Goal: Task Accomplishment & Management: Manage account settings

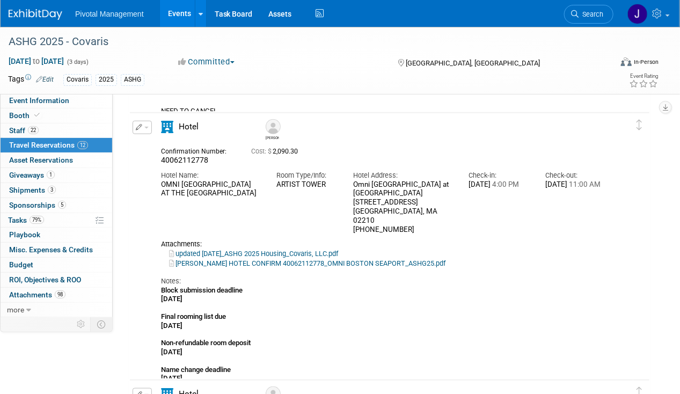
scroll to position [269, 0]
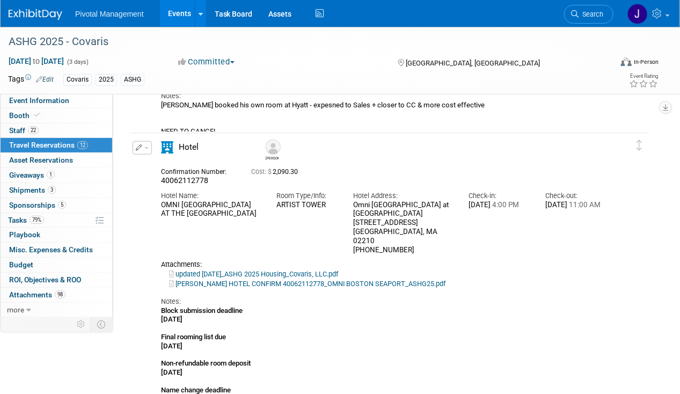
click at [151, 150] on div "Edit Reservation [GEOGRAPHIC_DATA]" at bounding box center [141, 151] width 23 height 20
click at [149, 148] on button "button" at bounding box center [142, 147] width 19 height 13
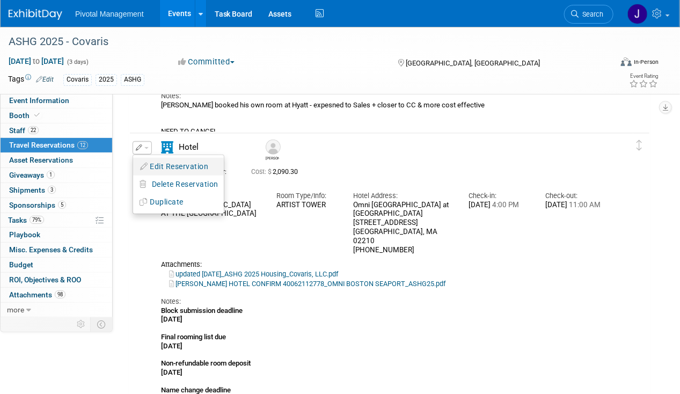
click at [164, 169] on button "Edit Reservation" at bounding box center [178, 167] width 91 height 16
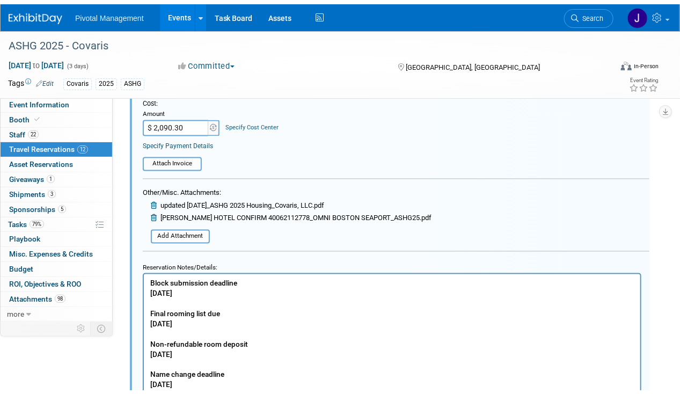
scroll to position [709, 0]
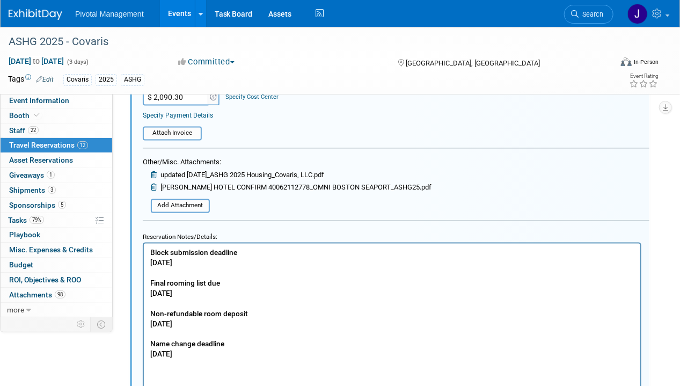
click at [154, 172] on icon at bounding box center [155, 175] width 8 height 7
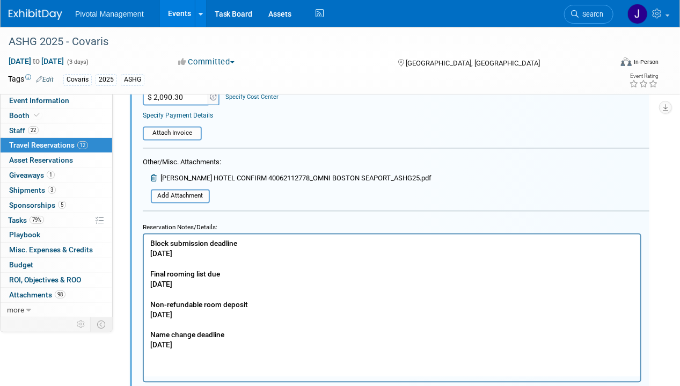
click at [155, 175] on link at bounding box center [156, 179] width 10 height 8
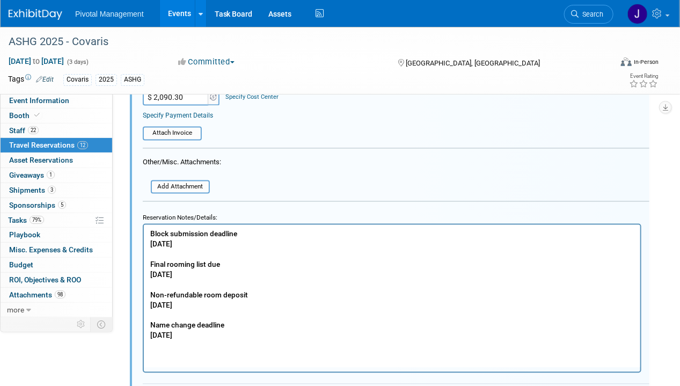
click at [220, 317] on p "Block submission deadline Monday August 25 Final rooming list due Friday August…" at bounding box center [392, 285] width 484 height 112
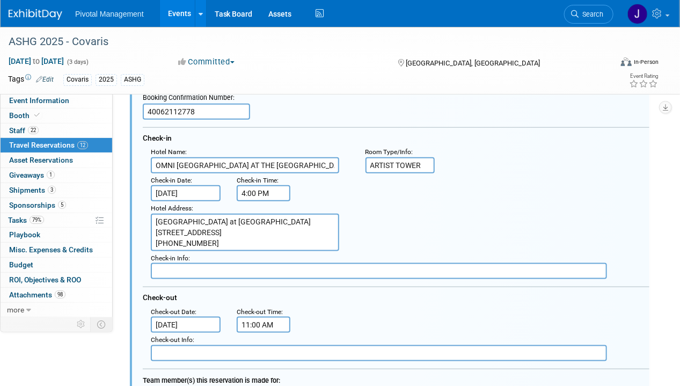
scroll to position [333, 0]
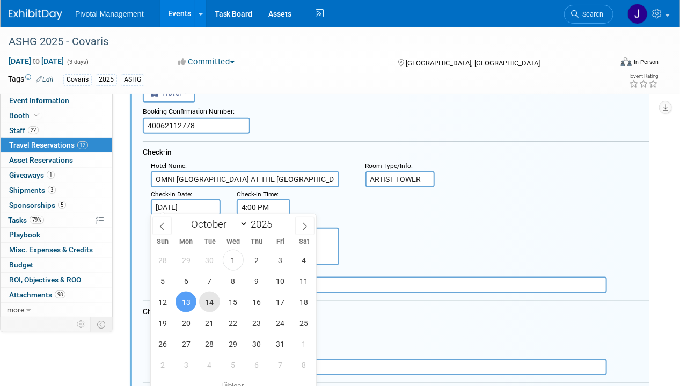
click at [209, 303] on span "14" at bounding box center [209, 302] width 21 height 21
type input "[DATE]"
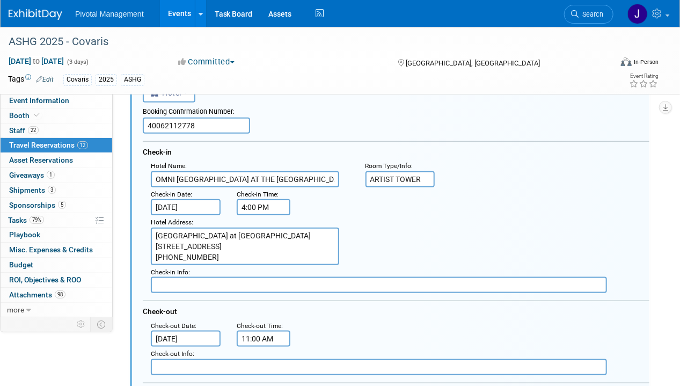
click at [175, 338] on input "[DATE]" at bounding box center [186, 339] width 70 height 16
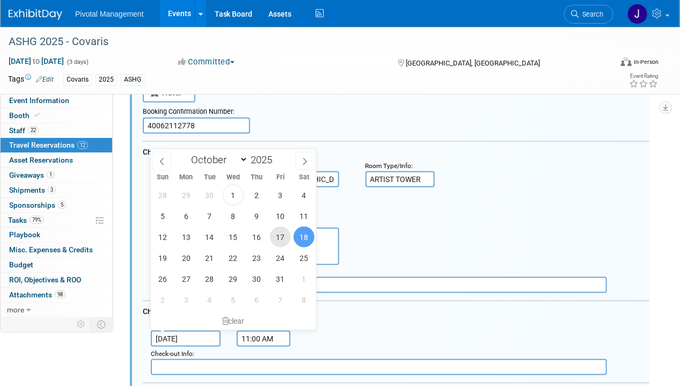
click at [285, 236] on span "17" at bounding box center [280, 237] width 21 height 21
type input "[DATE]"
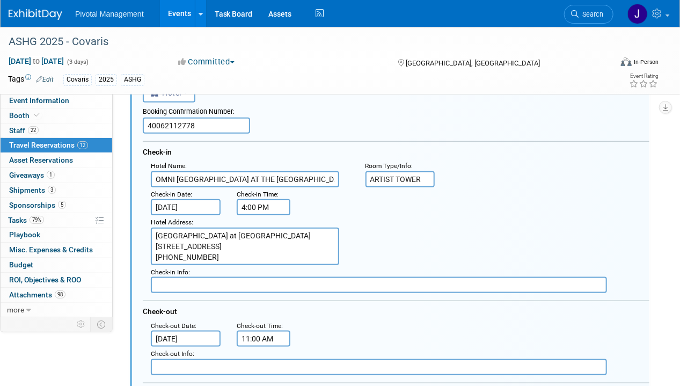
scroll to position [11, 0]
click at [451, 215] on div "Hotel Address : Omni Boston Hotel at The Seaport 450 Summer Street Boston, MA 0…" at bounding box center [400, 240] width 515 height 50
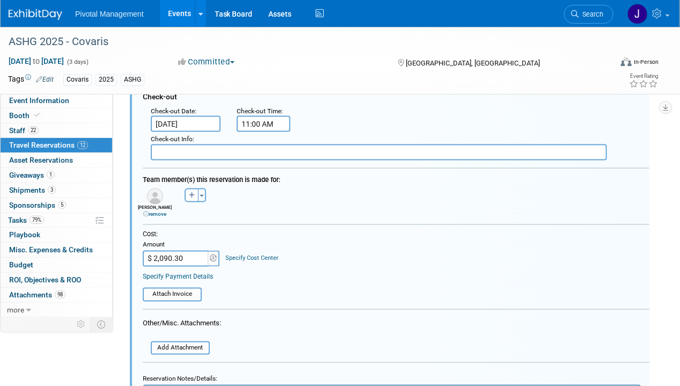
click at [173, 259] on input "$ 2,090.30" at bounding box center [176, 259] width 67 height 16
drag, startPoint x: 299, startPoint y: 211, endPoint x: 282, endPoint y: 219, distance: 18.7
click at [299, 211] on div "Adam remove Adam remove Adya remove" at bounding box center [396, 202] width 523 height 32
click at [186, 251] on input "$ 2,090.30" at bounding box center [176, 259] width 67 height 16
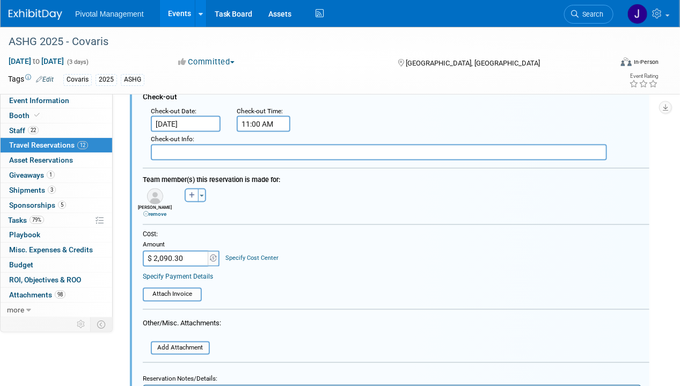
click at [186, 251] on input "$ 2,090.30" at bounding box center [176, 259] width 67 height 16
paste input "1,254.18"
type input "$ 1,254.18"
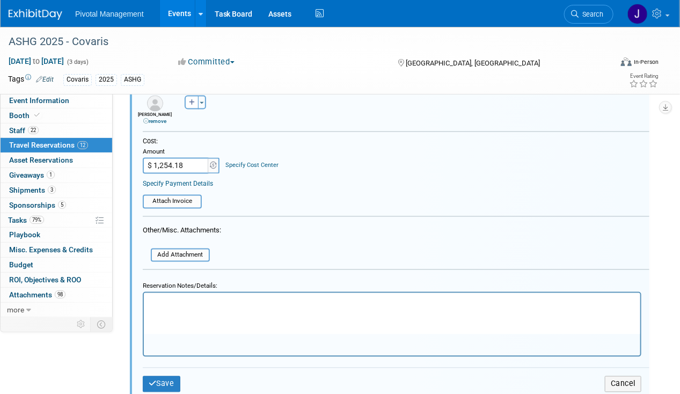
scroll to position [763, 0]
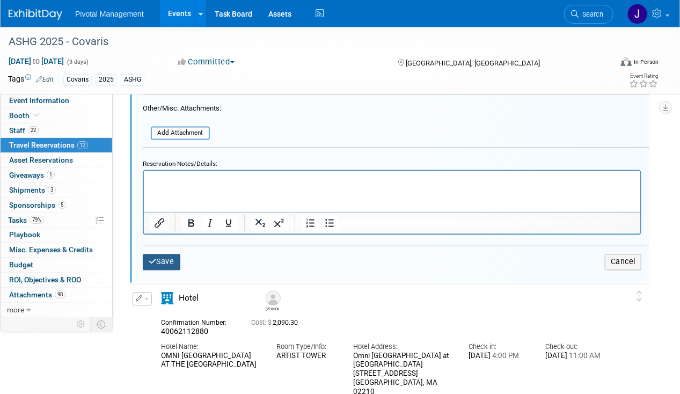
click at [171, 255] on button "Save" at bounding box center [162, 263] width 38 height 16
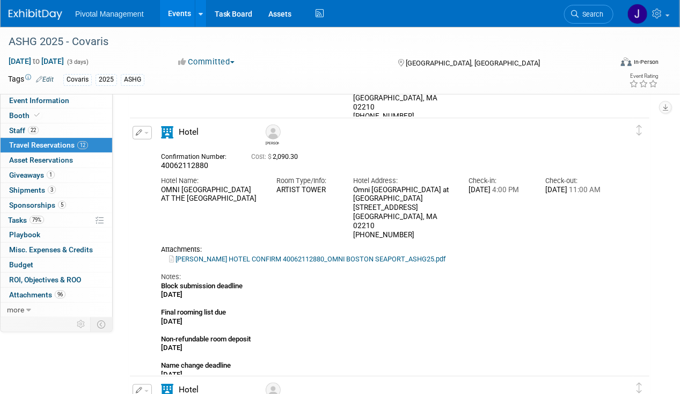
scroll to position [417, 0]
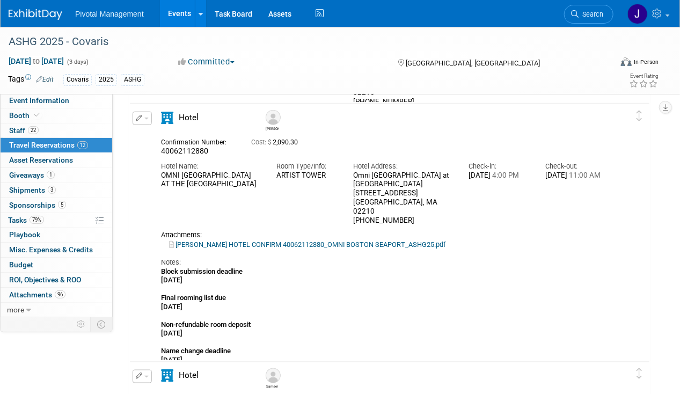
click at [148, 113] on button "button" at bounding box center [142, 118] width 19 height 13
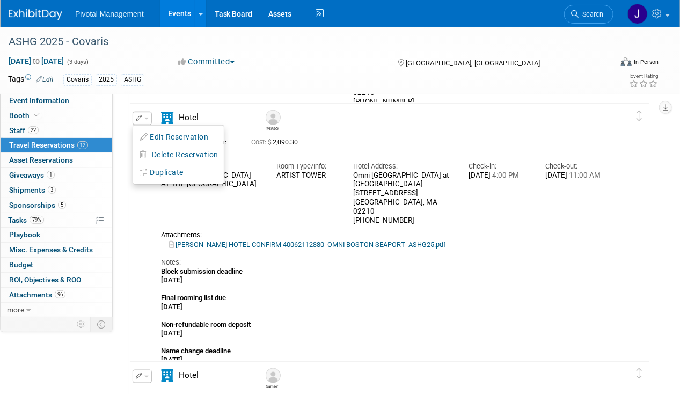
click at [165, 139] on button "Edit Reservation" at bounding box center [178, 137] width 91 height 16
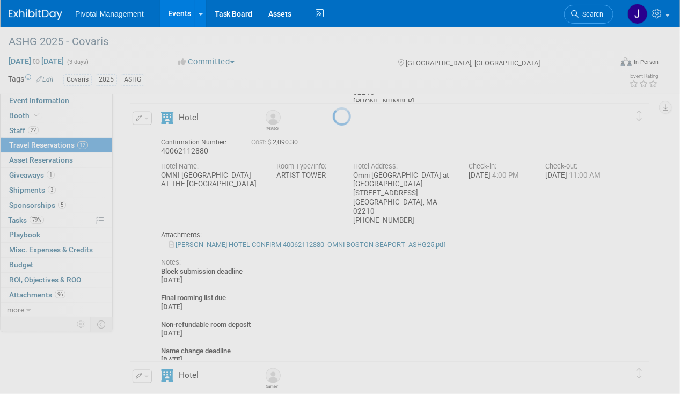
select select "9"
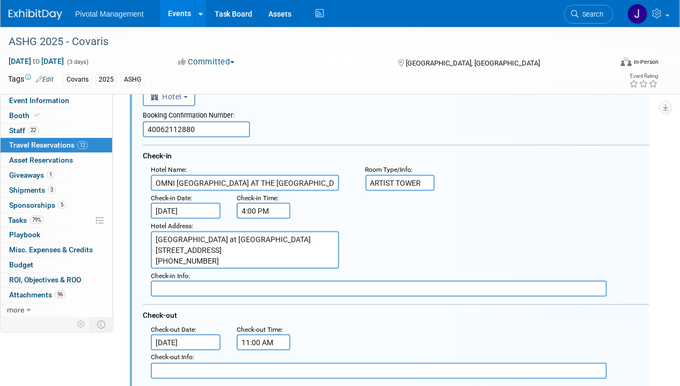
scroll to position [505, 0]
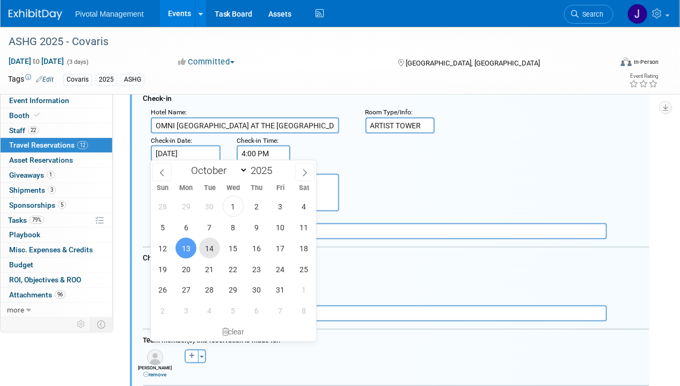
click at [205, 251] on span "14" at bounding box center [209, 248] width 21 height 21
type input "[DATE]"
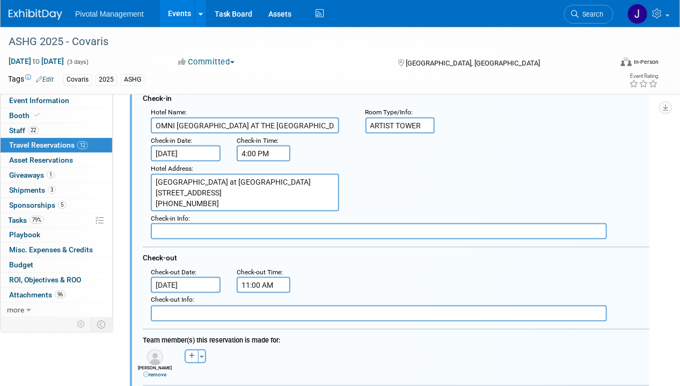
click at [179, 277] on input "[DATE]" at bounding box center [186, 285] width 70 height 16
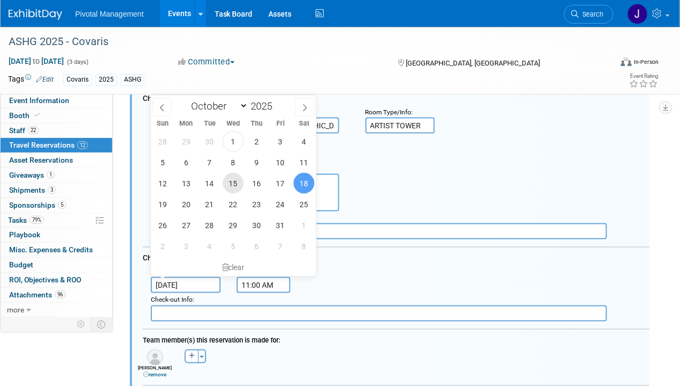
click at [238, 181] on span "15" at bounding box center [233, 183] width 21 height 21
type input "[DATE]"
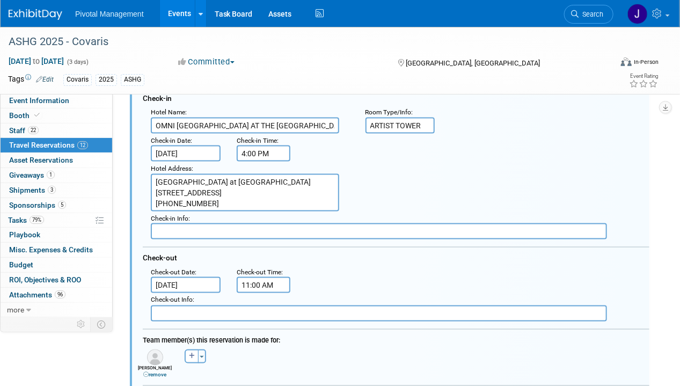
scroll to position [11, 0]
click at [338, 298] on div "Check-out Info :" at bounding box center [404, 300] width 507 height 10
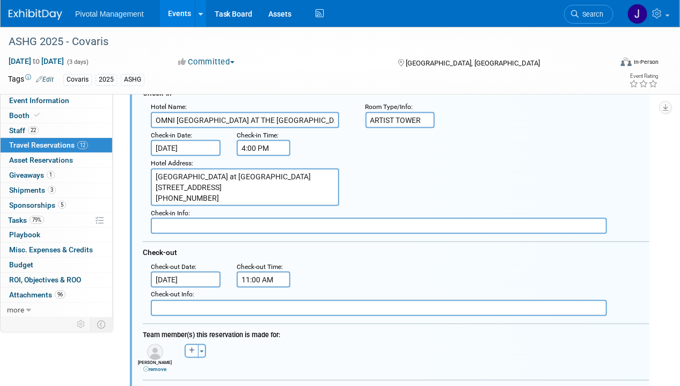
scroll to position [666, 0]
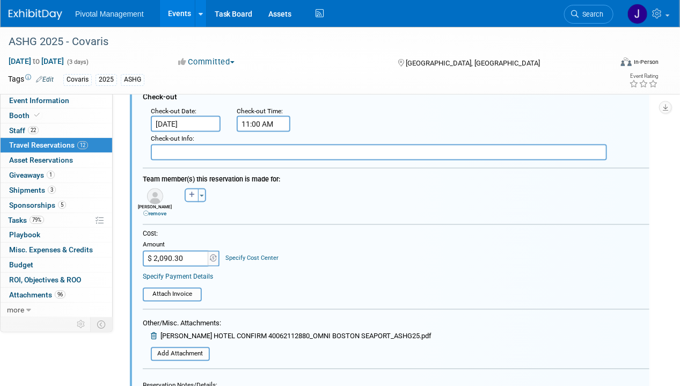
click at [183, 251] on input "$ 2,090.30" at bounding box center [176, 259] width 67 height 16
paste input "418.06"
type input "$ 418.06"
click at [157, 333] on icon at bounding box center [155, 336] width 8 height 7
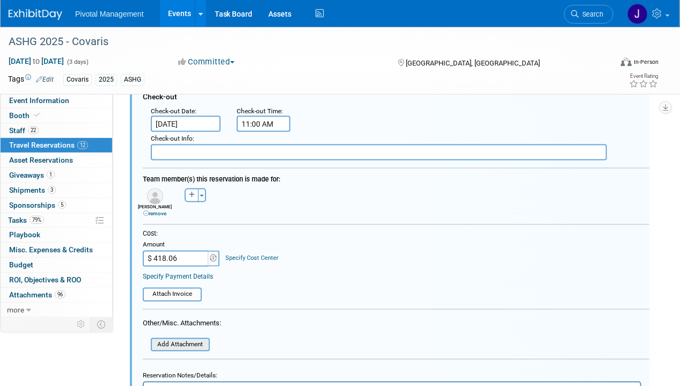
click at [166, 339] on input "file" at bounding box center [145, 345] width 128 height 12
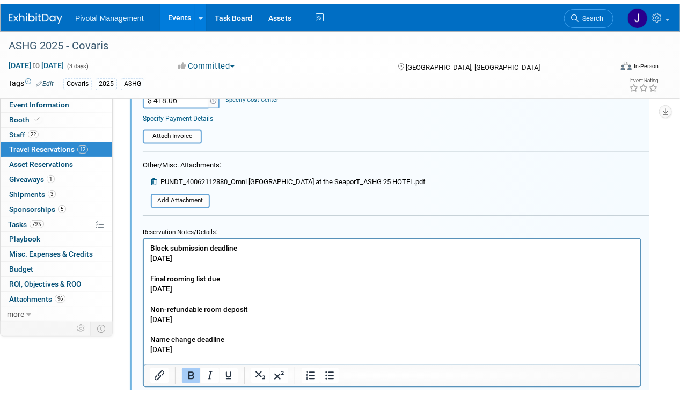
scroll to position [881, 0]
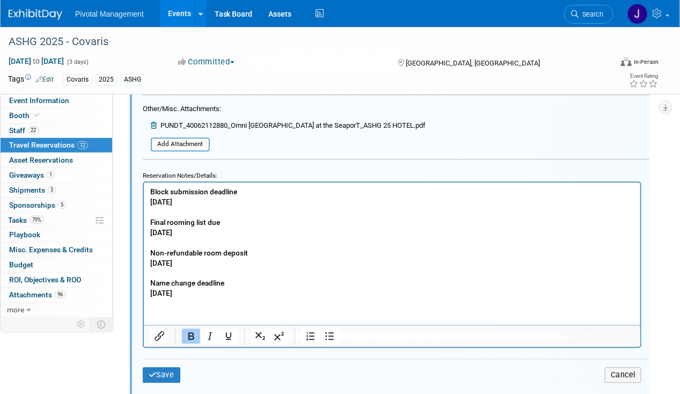
click at [223, 288] on p "Block submission deadline Monday August 25 Final rooming list due Friday August…" at bounding box center [392, 242] width 484 height 112
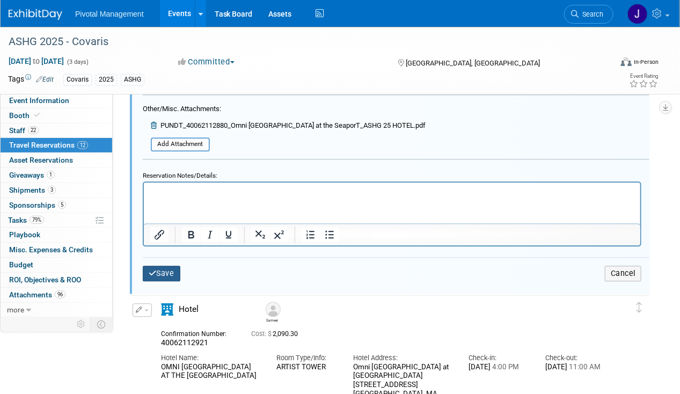
click at [155, 272] on button "Save" at bounding box center [162, 274] width 38 height 16
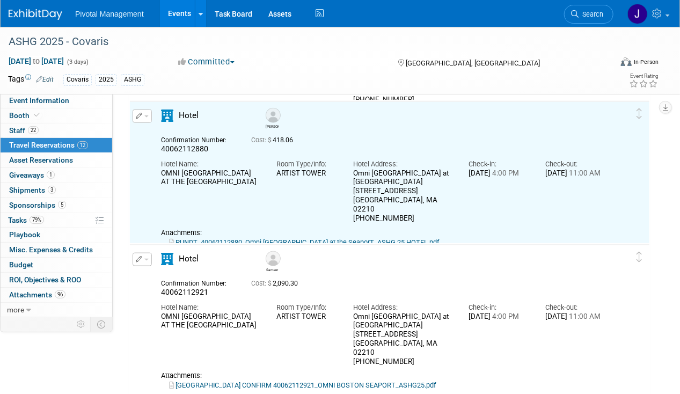
scroll to position [467, 0]
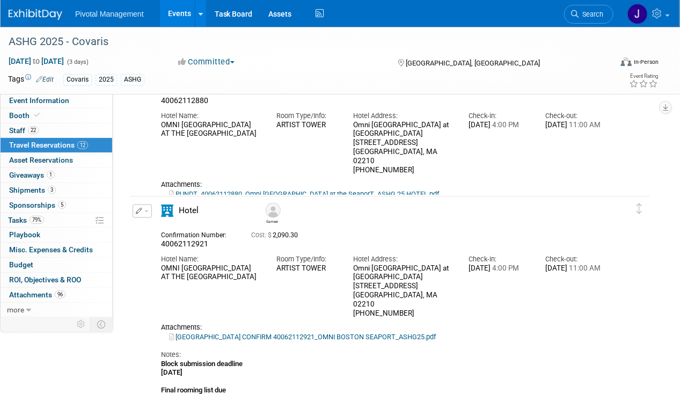
click at [613, 354] on div "Hotel Sameer 40062112921 Cost: $ 2,090.30 Hotel Name: Room Type/Info:" at bounding box center [384, 331] width 462 height 253
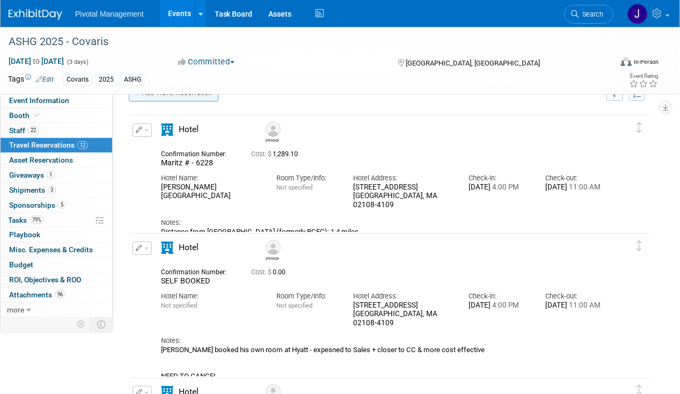
scroll to position [0, 0]
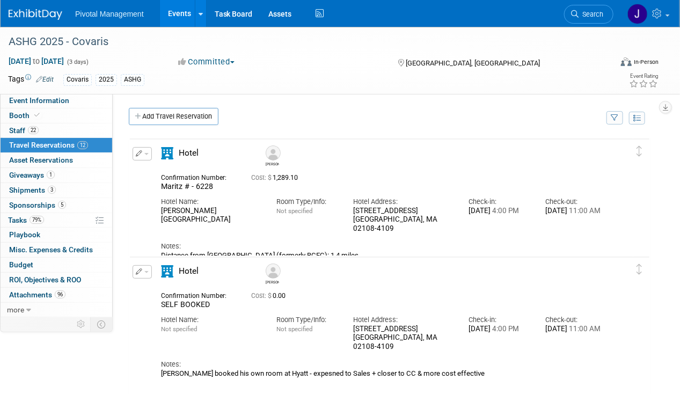
drag, startPoint x: 135, startPoint y: 149, endPoint x: 156, endPoint y: 171, distance: 29.6
click at [136, 150] on icon "button" at bounding box center [139, 153] width 7 height 6
click at [398, 165] on div "[PERSON_NAME]" at bounding box center [433, 156] width 346 height 26
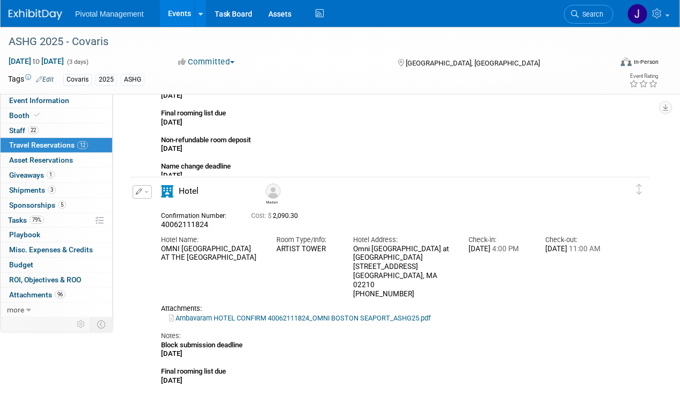
scroll to position [1343, 0]
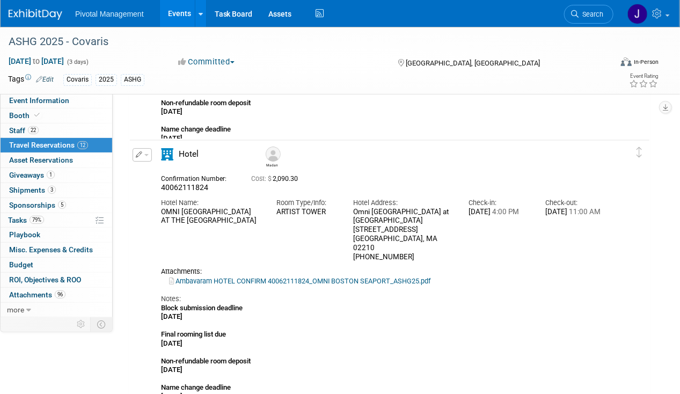
click at [142, 151] on icon "button" at bounding box center [139, 154] width 7 height 6
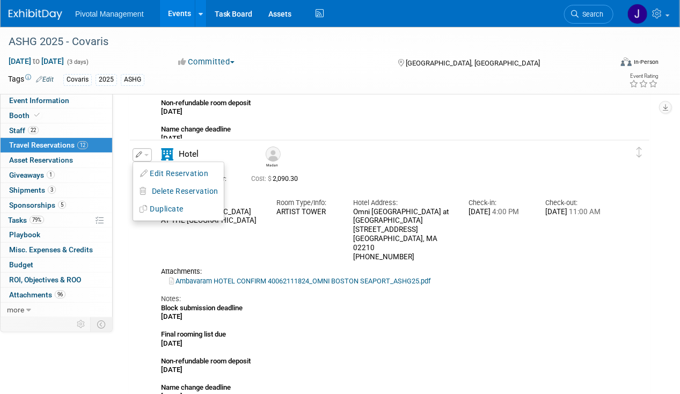
click at [153, 166] on button "Edit Reservation" at bounding box center [178, 174] width 91 height 16
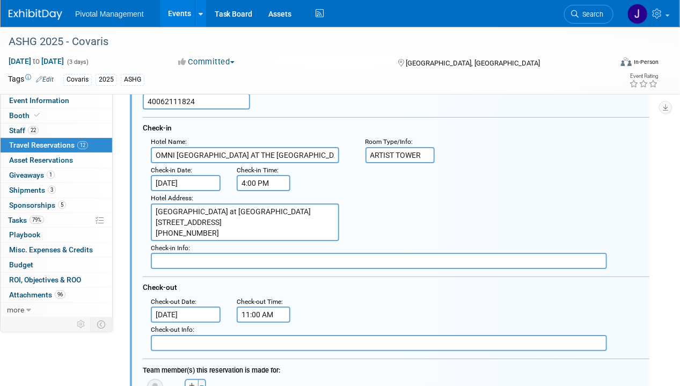
scroll to position [1468, 0]
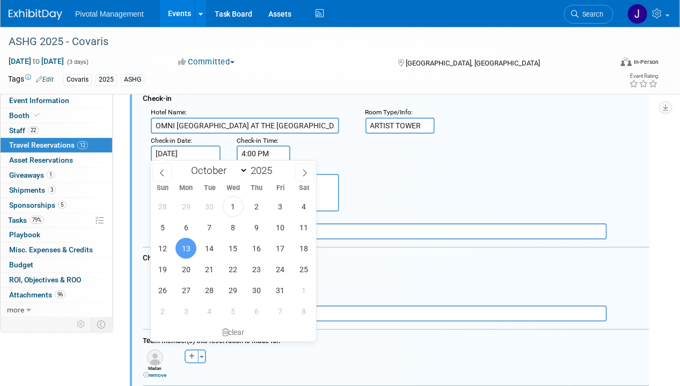
click at [206, 246] on span "14" at bounding box center [209, 248] width 21 height 21
type input "[DATE]"
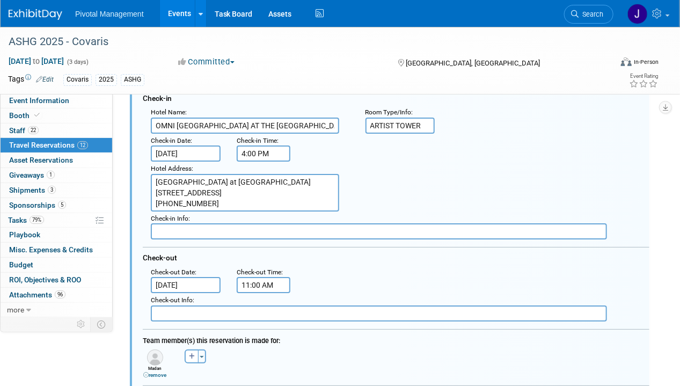
click at [185, 282] on input "[DATE]" at bounding box center [186, 285] width 70 height 16
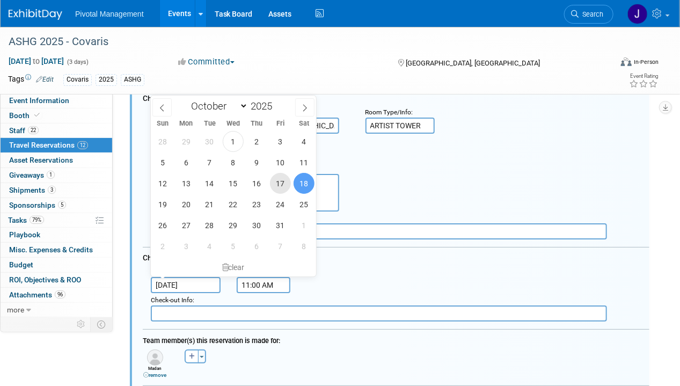
click at [276, 183] on span "17" at bounding box center [280, 183] width 21 height 21
type input "[DATE]"
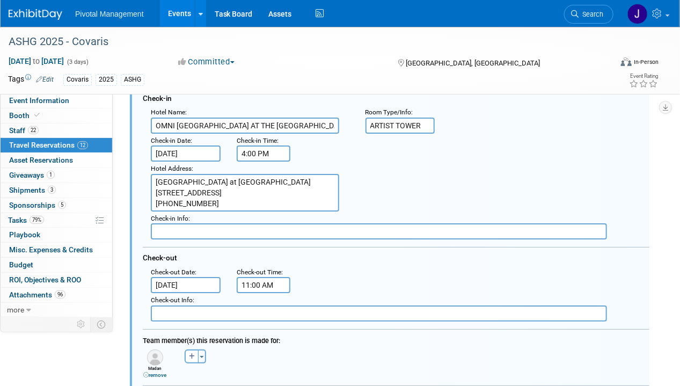
scroll to position [11, 0]
click at [158, 372] on link "remove" at bounding box center [154, 375] width 23 height 6
click at [154, 353] on icon "button" at bounding box center [152, 356] width 6 height 6
select select
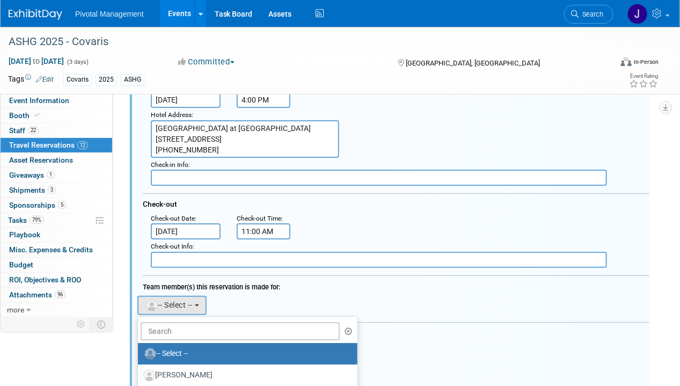
scroll to position [1575, 0]
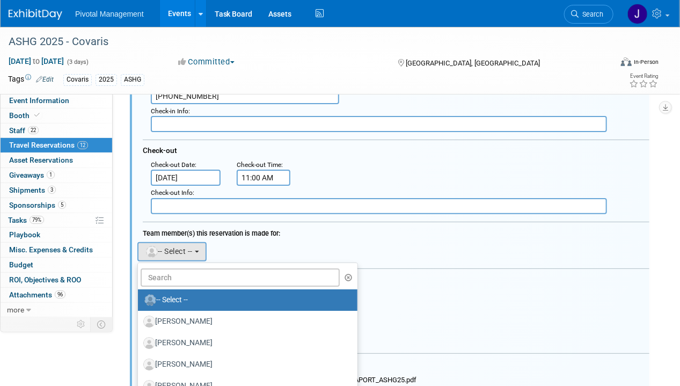
click at [174, 282] on ul "-- Select -- Adam Carcella Adam Chetakian Adya Anima Aida Kalantari Aisling Pow…" at bounding box center [247, 343] width 221 height 161
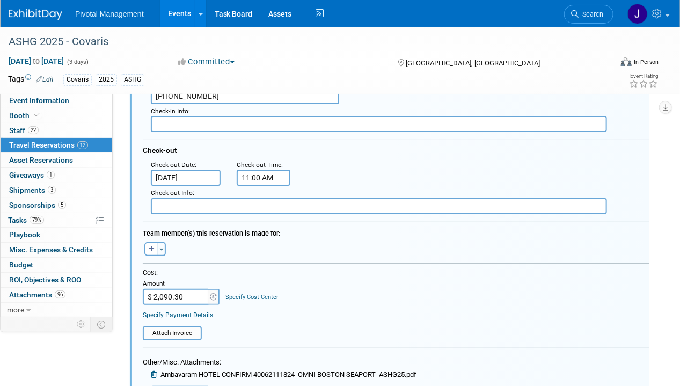
click at [146, 252] on div "Team member(s) this reservation is made for: Adam remove Adam remove remove rem…" at bounding box center [396, 240] width 507 height 37
click at [147, 244] on button "button" at bounding box center [151, 249] width 14 height 14
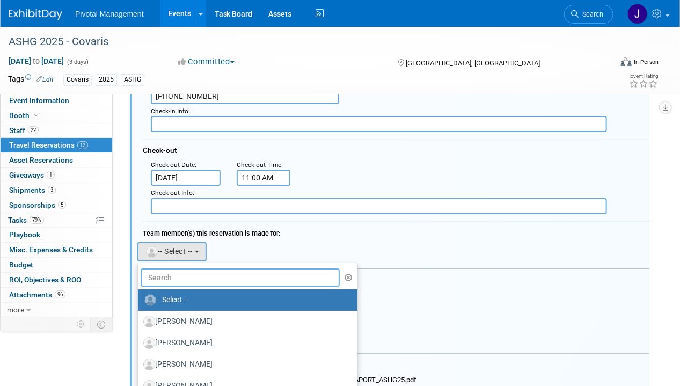
click at [156, 271] on input "text" at bounding box center [240, 278] width 199 height 18
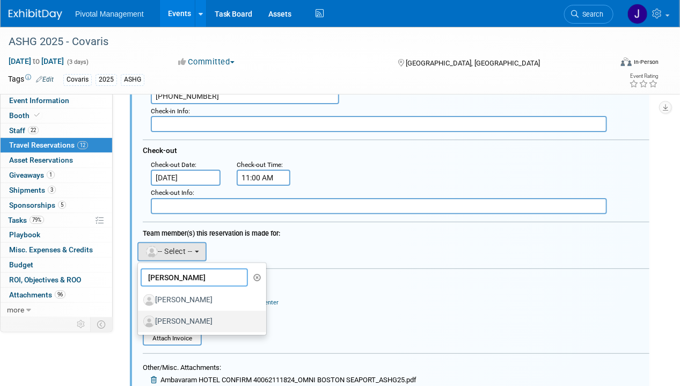
type input "TOM"
click at [182, 321] on label "[PERSON_NAME]" at bounding box center [199, 321] width 112 height 17
click at [140, 321] on input "[PERSON_NAME]" at bounding box center [136, 320] width 7 height 7
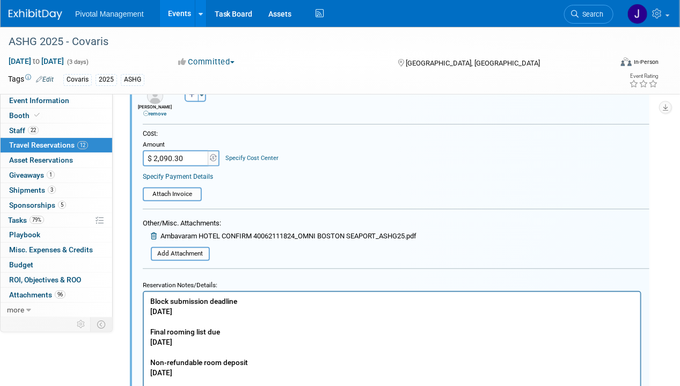
scroll to position [1736, 0]
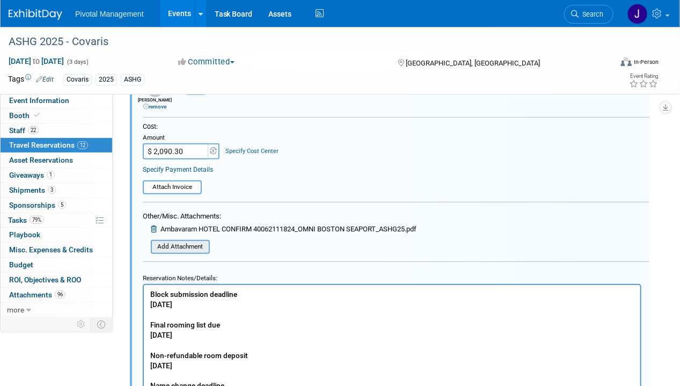
click at [152, 226] on icon at bounding box center [155, 229] width 8 height 7
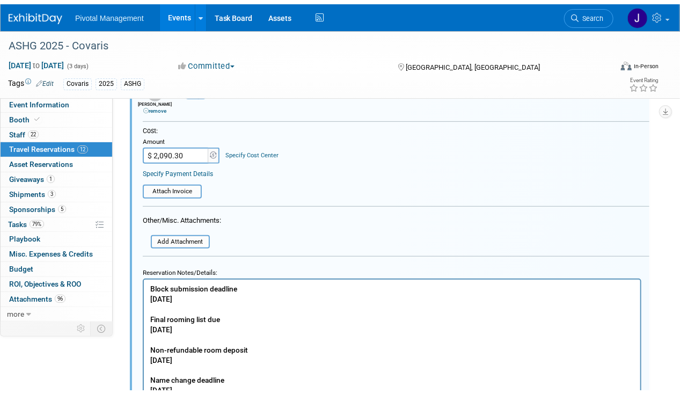
scroll to position [1951, 0]
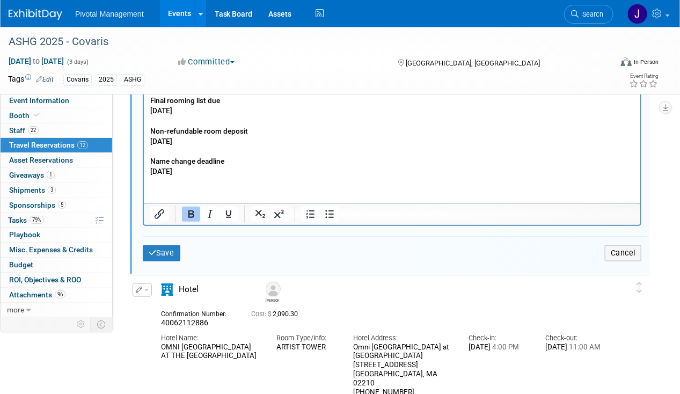
click at [227, 176] on p "Block submission deadline Monday August 25 Final rooming list due Friday August…" at bounding box center [392, 121] width 484 height 112
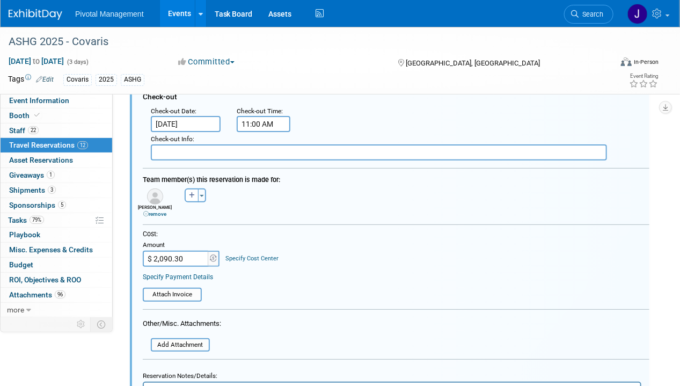
scroll to position [1575, 0]
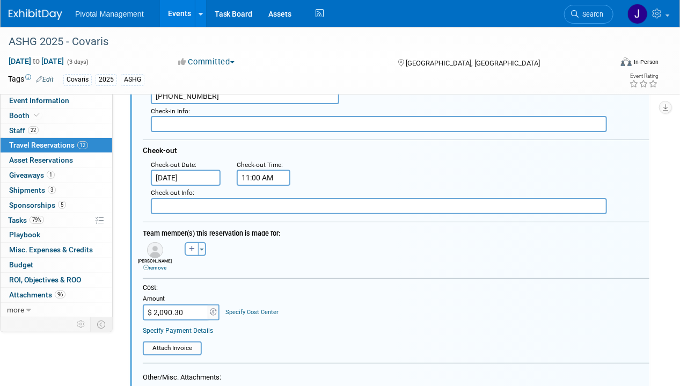
click at [171, 307] on input "$ 2,090.30" at bounding box center [176, 313] width 67 height 16
paste input "1,254.18"
type input "$ 1,254.18"
click at [285, 289] on div "Cost: Amount $ 1,254.18 Specify Cost Center Cost Center -- Not Specified --" at bounding box center [396, 302] width 507 height 37
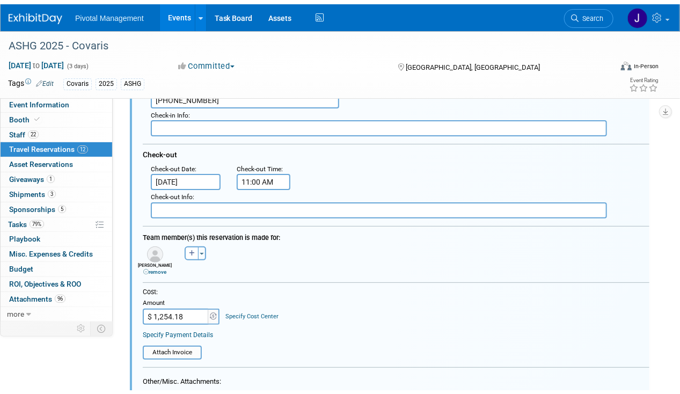
scroll to position [1736, 0]
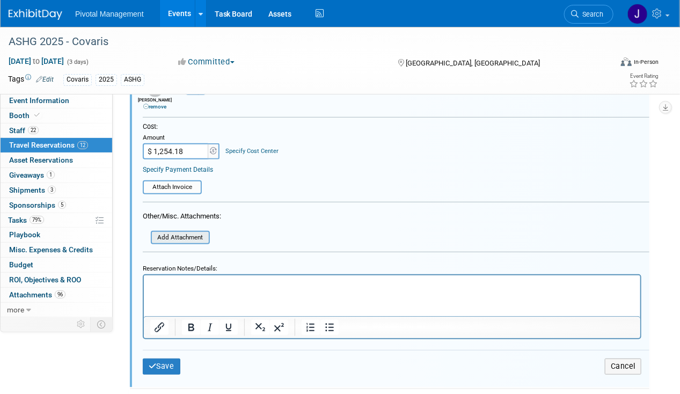
click at [183, 232] on input "file" at bounding box center [145, 238] width 128 height 12
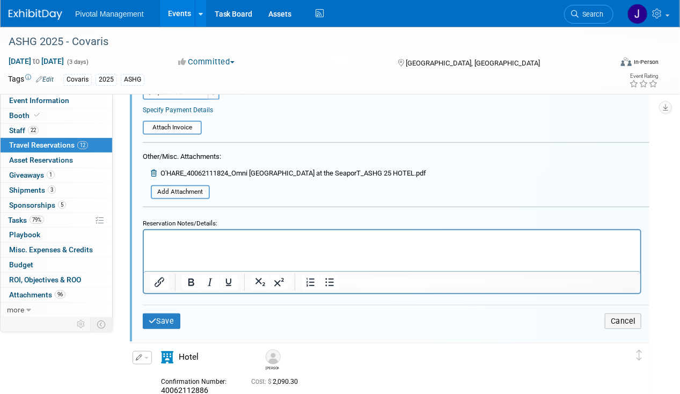
scroll to position [1844, 0]
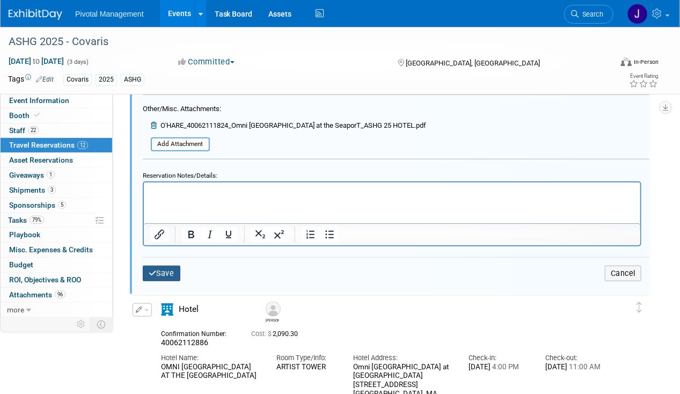
click at [161, 266] on button "Save" at bounding box center [162, 274] width 38 height 16
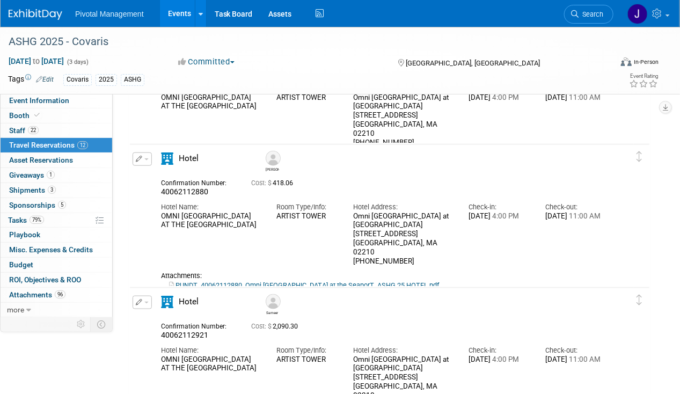
scroll to position [269, 0]
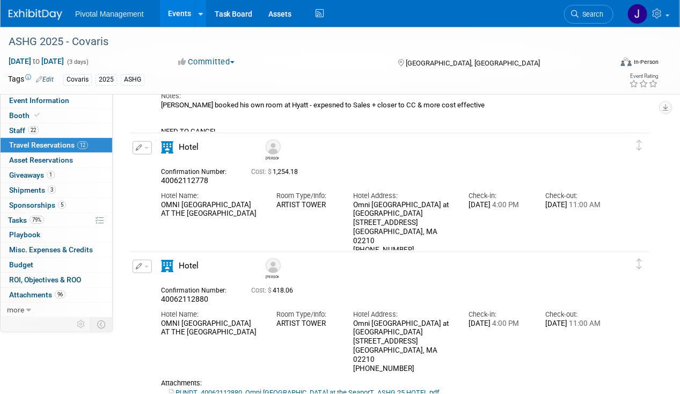
click at [140, 152] on button "button" at bounding box center [142, 147] width 19 height 13
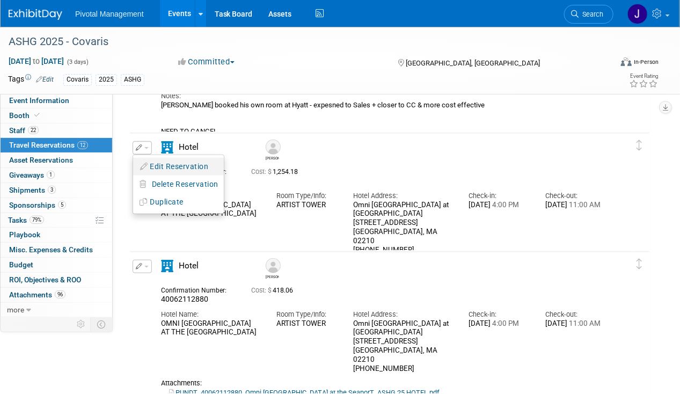
click at [149, 163] on button "Edit Reservation" at bounding box center [178, 167] width 91 height 16
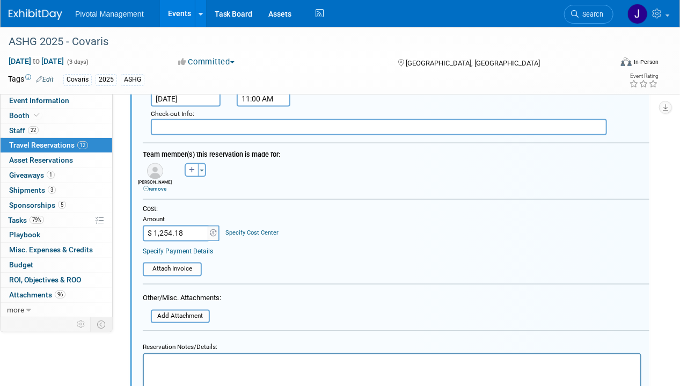
scroll to position [602, 0]
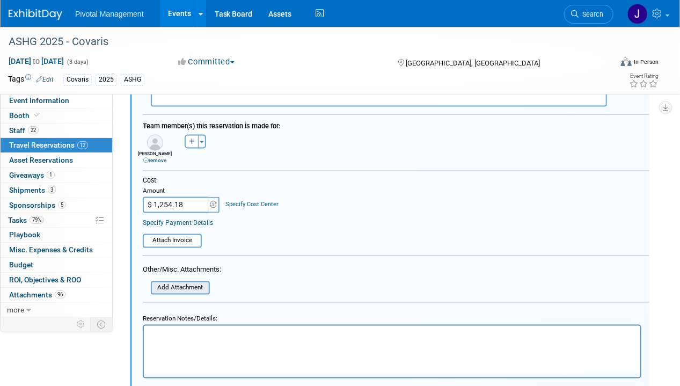
click at [185, 282] on input "file" at bounding box center [145, 288] width 128 height 12
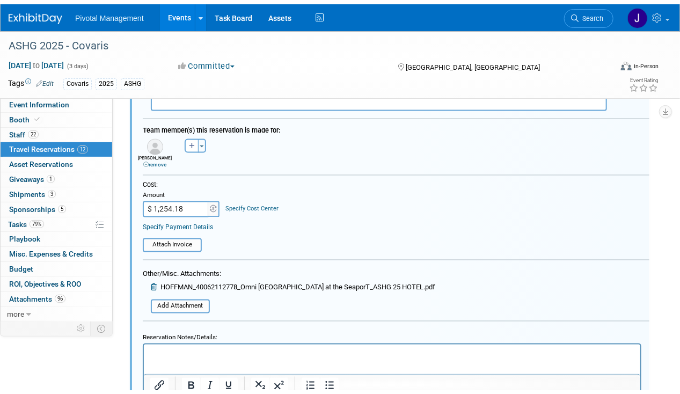
scroll to position [763, 0]
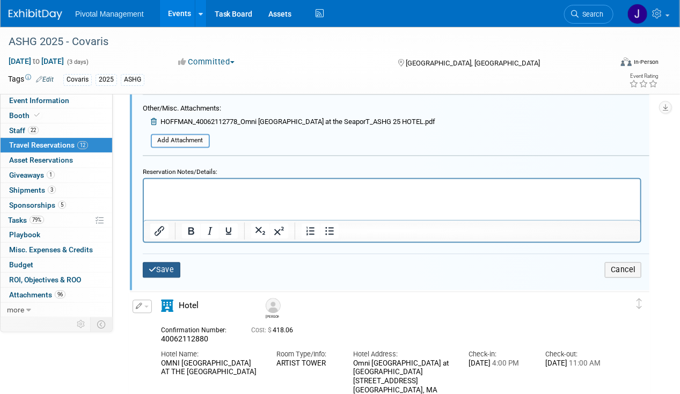
click at [161, 263] on button "Save" at bounding box center [162, 271] width 38 height 16
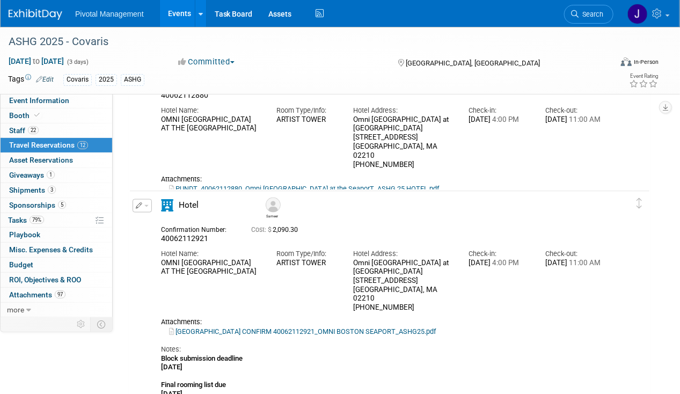
scroll to position [548, 0]
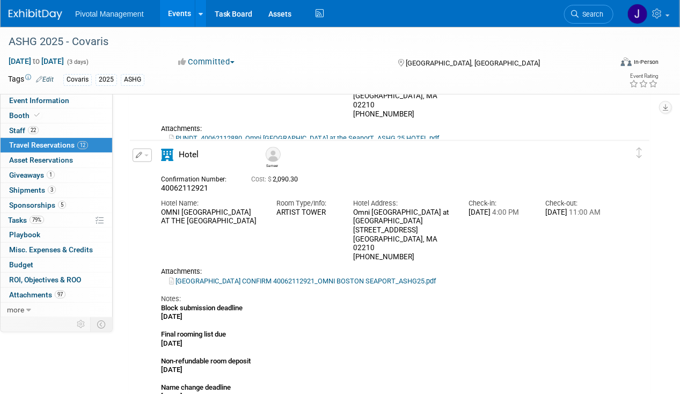
click at [144, 153] on button "button" at bounding box center [142, 155] width 19 height 13
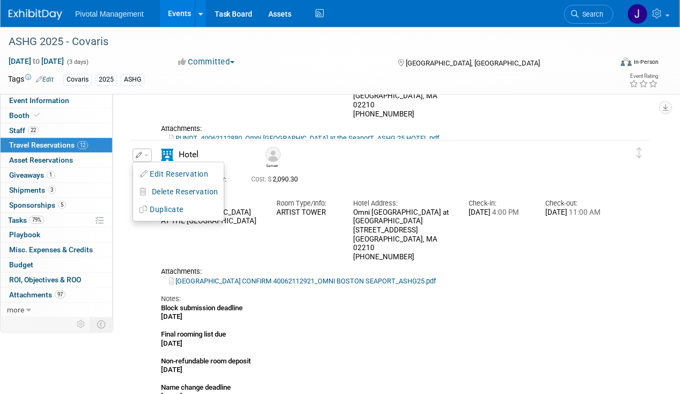
click at [172, 174] on button "Edit Reservation" at bounding box center [178, 174] width 91 height 16
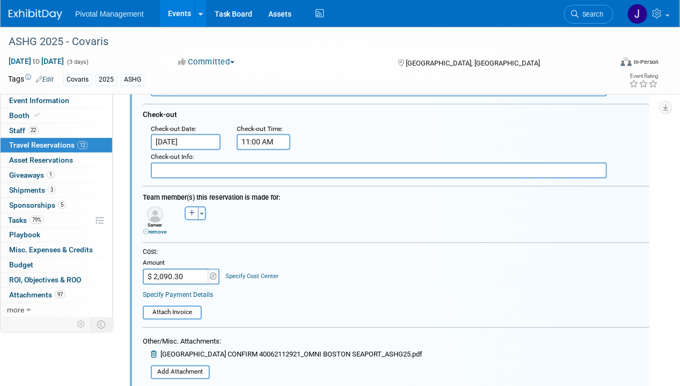
scroll to position [835, 0]
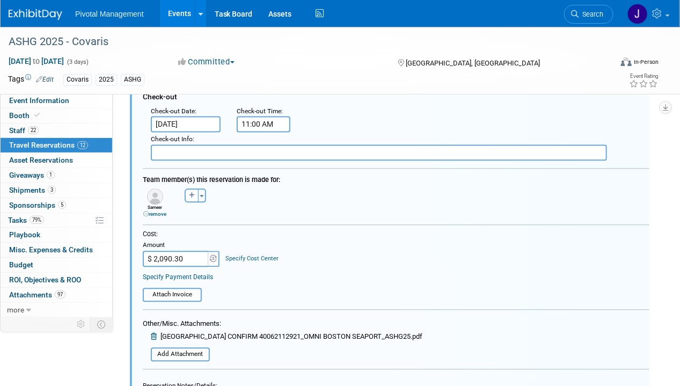
click at [153, 211] on link "remove" at bounding box center [154, 214] width 23 height 6
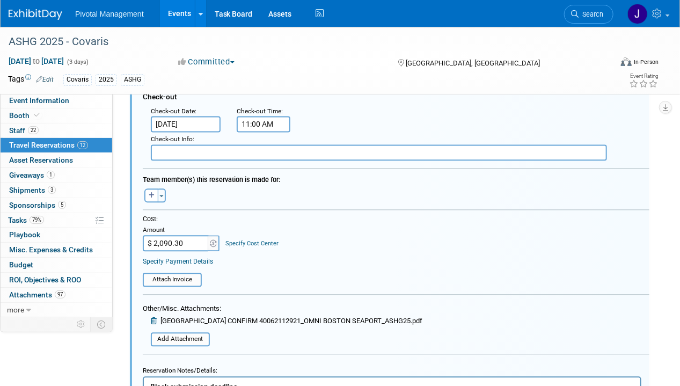
click at [175, 242] on input "$ 2,090.30" at bounding box center [176, 243] width 67 height 16
paste input "418.06"
type input "$ 418.06"
click at [155, 317] on icon at bounding box center [155, 320] width 8 height 7
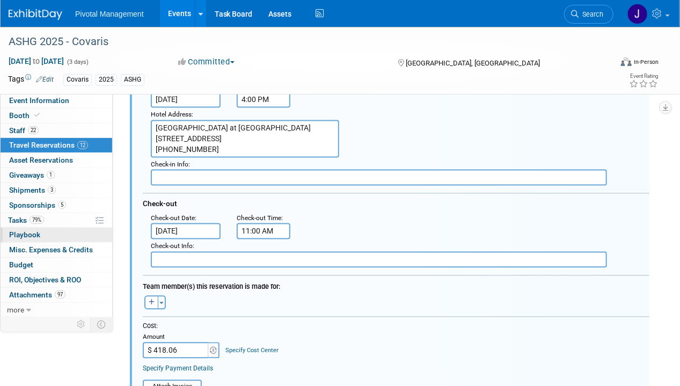
scroll to position [673, 0]
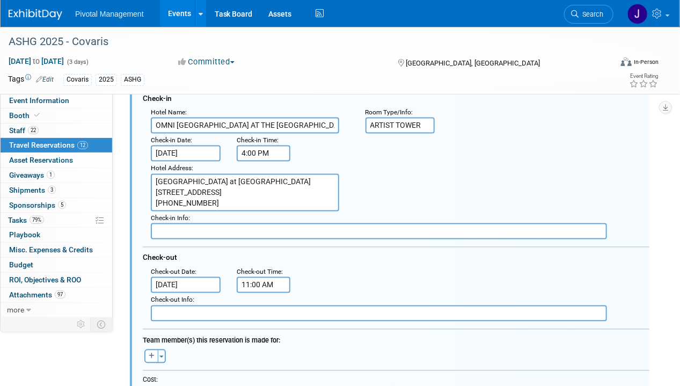
click at [190, 146] on input "[DATE]" at bounding box center [186, 154] width 70 height 16
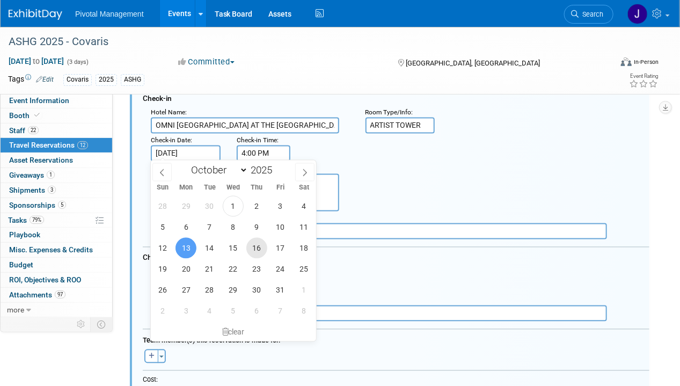
click at [253, 243] on span "16" at bounding box center [257, 248] width 21 height 21
type input "[DATE]"
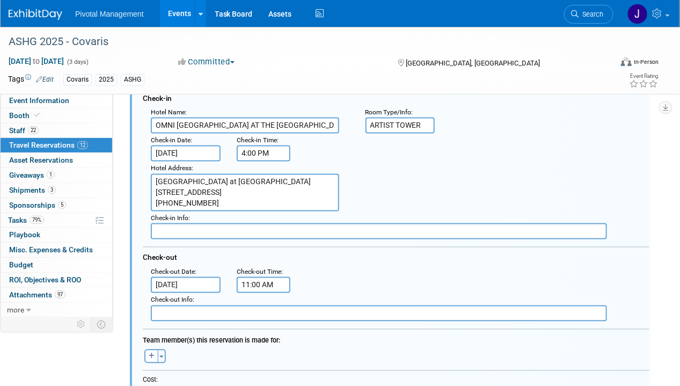
click at [189, 277] on input "[DATE]" at bounding box center [186, 285] width 70 height 16
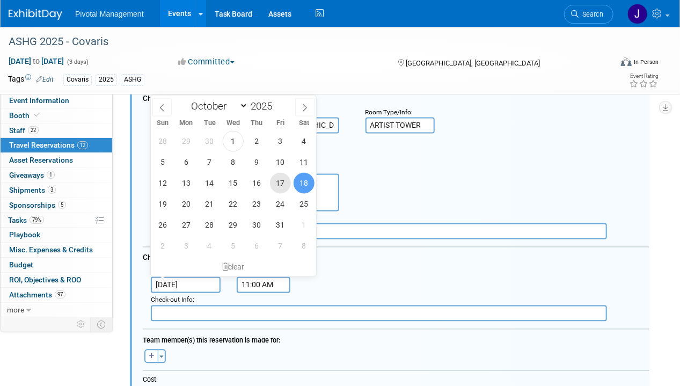
click at [287, 187] on span "17" at bounding box center [280, 183] width 21 height 21
type input "[DATE]"
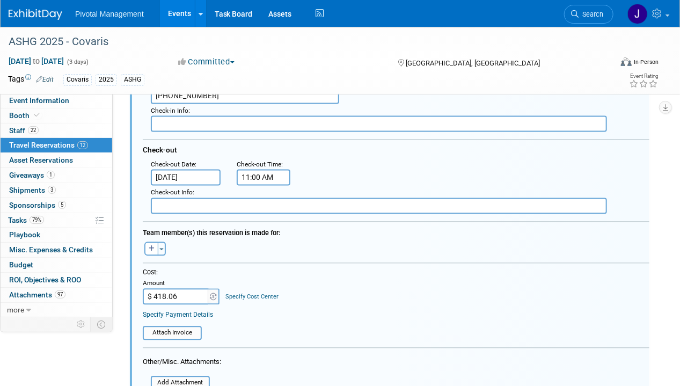
scroll to position [888, 0]
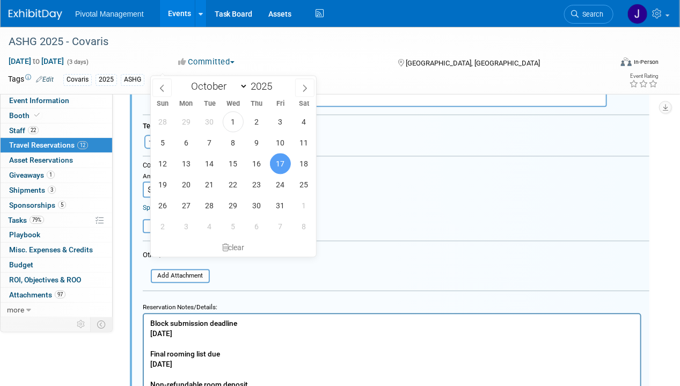
click at [282, 161] on span "17" at bounding box center [280, 163] width 21 height 21
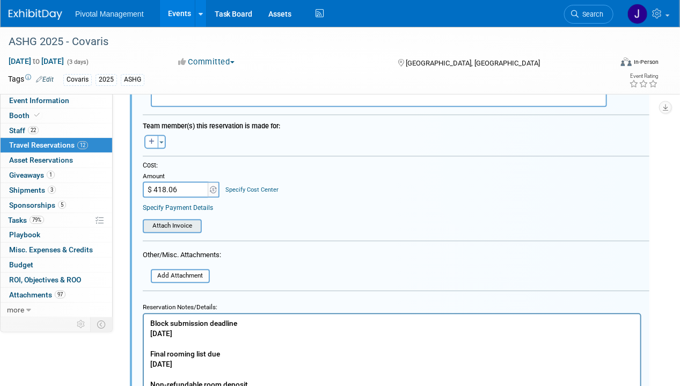
click at [176, 222] on input "file" at bounding box center [137, 226] width 128 height 12
click at [190, 272] on input "file" at bounding box center [145, 276] width 128 height 12
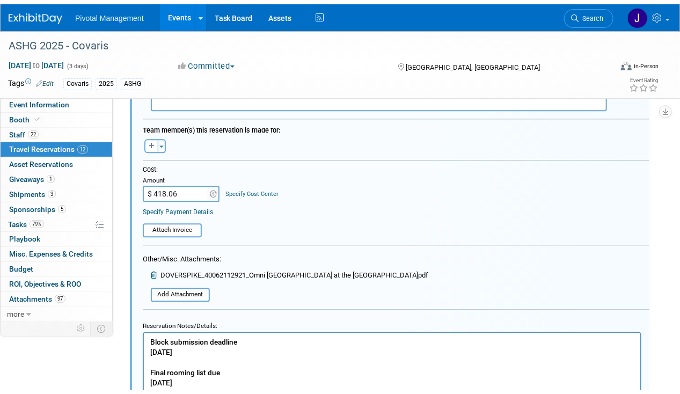
scroll to position [1103, 0]
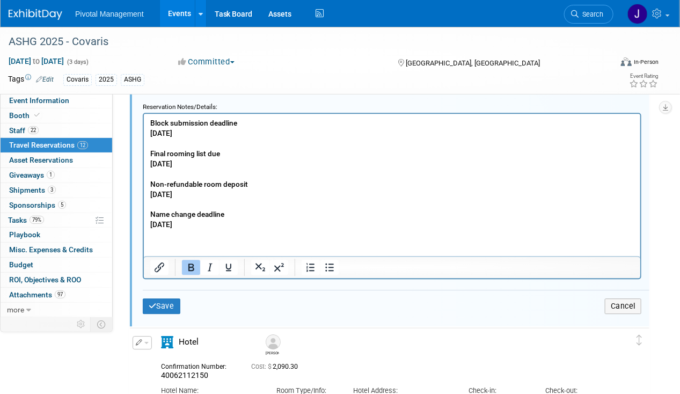
click at [211, 222] on b "Block submission deadline Monday August 25 Final rooming list due Friday August…" at bounding box center [199, 173] width 98 height 110
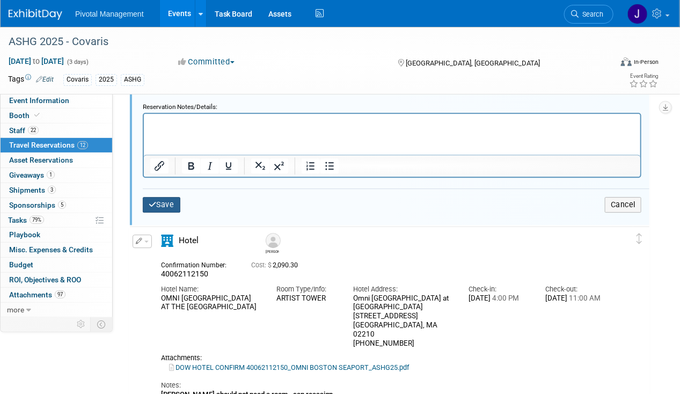
click at [164, 197] on button "Save" at bounding box center [162, 205] width 38 height 16
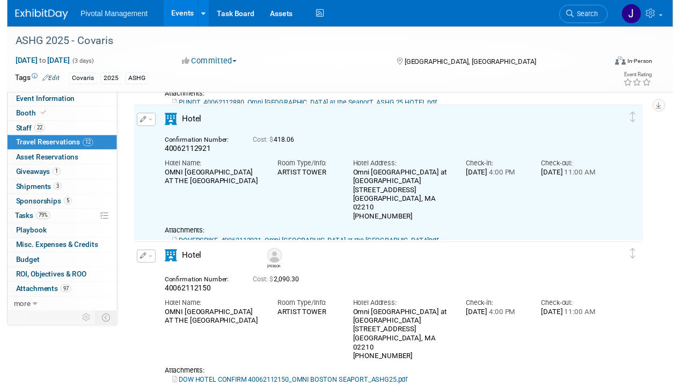
scroll to position [566, 0]
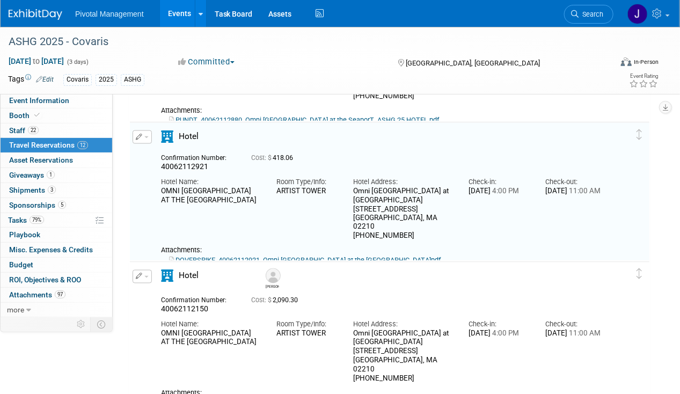
click at [143, 135] on button "button" at bounding box center [142, 137] width 19 height 13
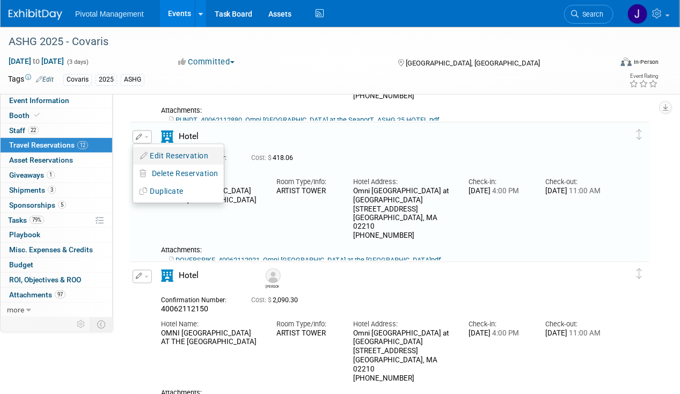
click at [147, 148] on button "Edit Reservation" at bounding box center [178, 156] width 91 height 16
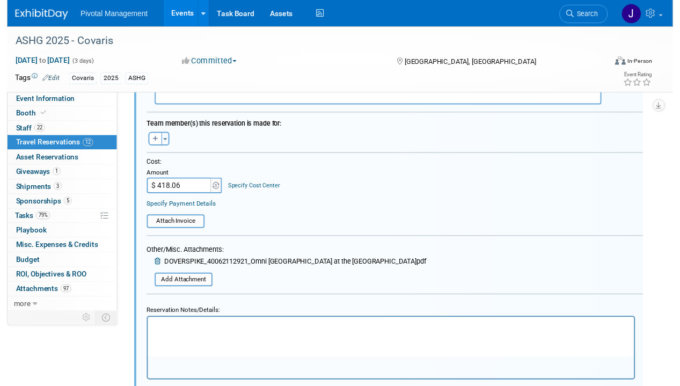
scroll to position [835, 0]
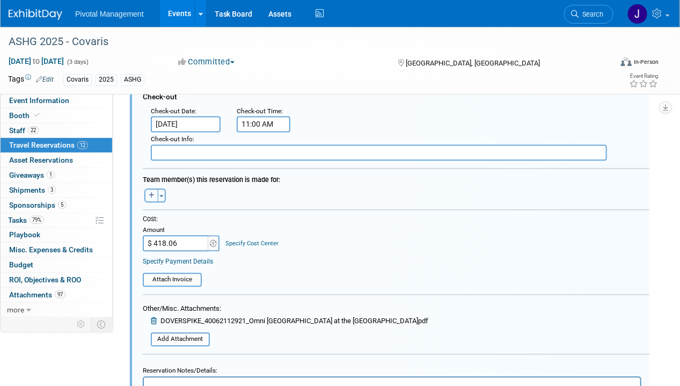
click at [154, 192] on icon "button" at bounding box center [152, 195] width 6 height 6
select select
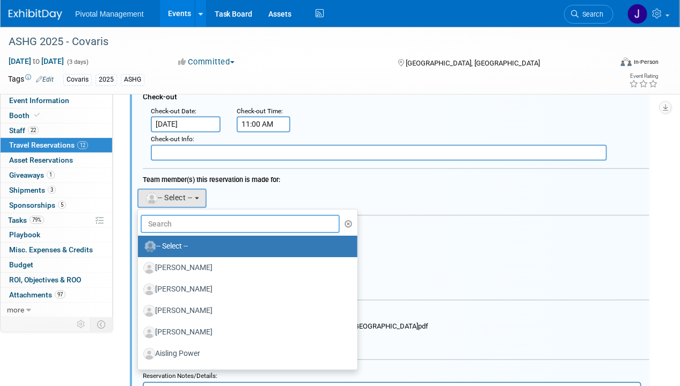
click at [183, 217] on input "text" at bounding box center [240, 224] width 199 height 18
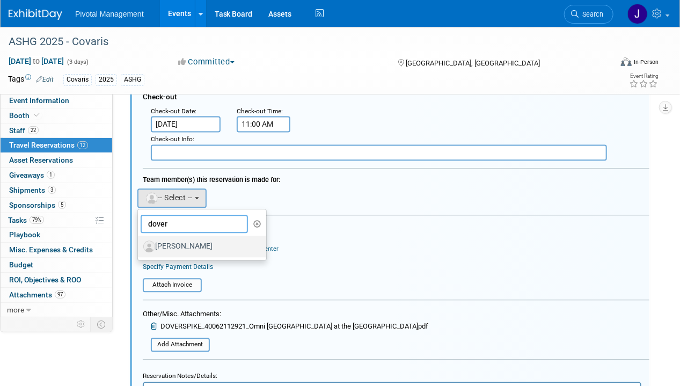
type input "dover"
click at [183, 241] on label "[PERSON_NAME]" at bounding box center [199, 246] width 112 height 17
click at [140, 242] on input "[PERSON_NAME]" at bounding box center [136, 245] width 7 height 7
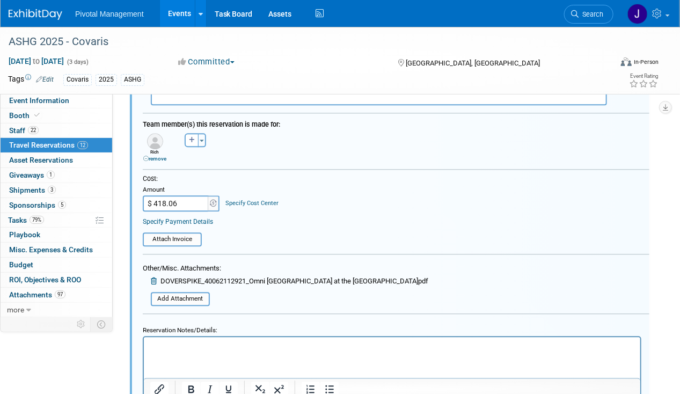
scroll to position [996, 0]
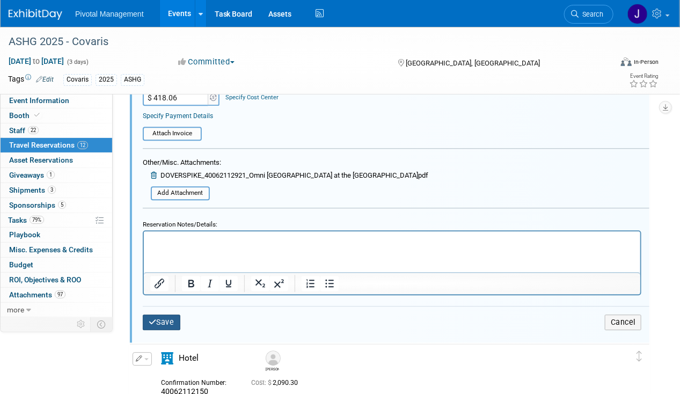
click at [165, 315] on button "Save" at bounding box center [162, 323] width 38 height 16
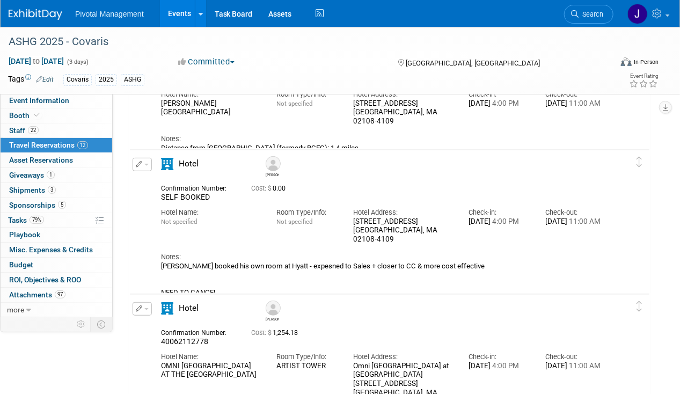
scroll to position [0, 0]
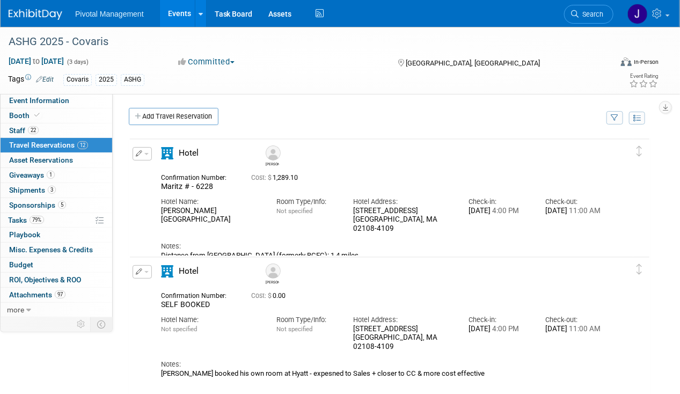
click at [155, 148] on div "Hotel" at bounding box center [206, 156] width 107 height 19
click at [140, 155] on icon "button" at bounding box center [139, 153] width 7 height 6
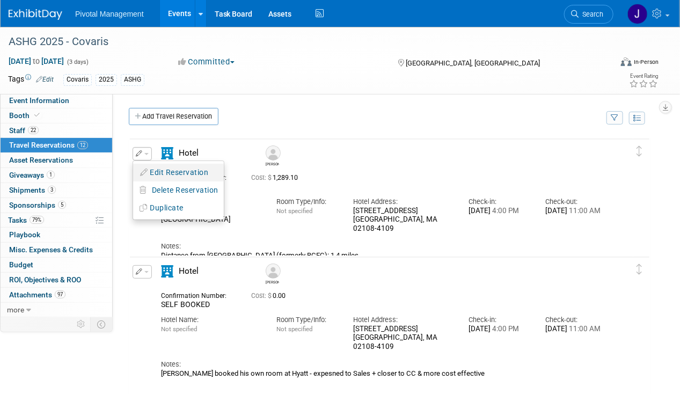
click at [170, 169] on button "Edit Reservation" at bounding box center [178, 173] width 91 height 16
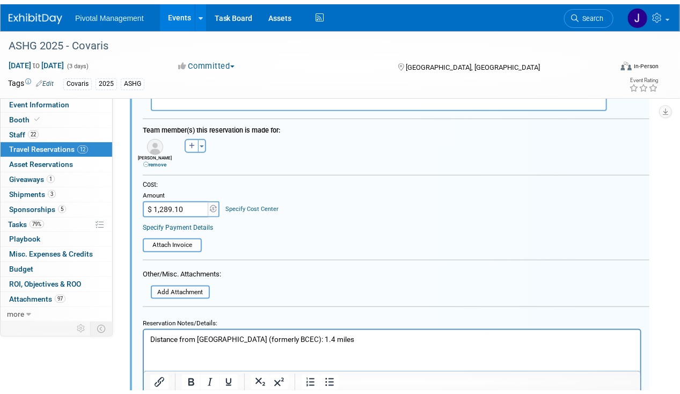
scroll to position [446, 0]
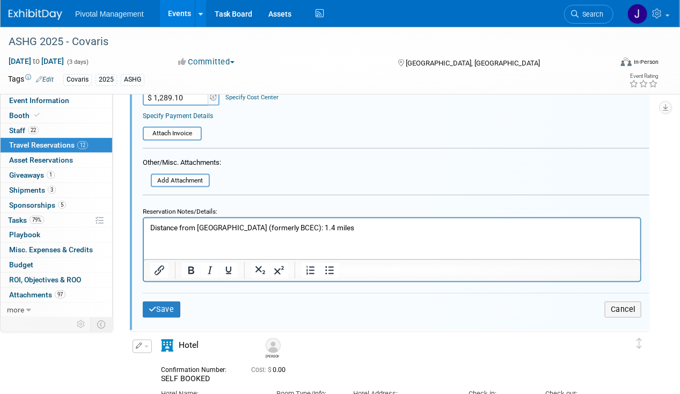
click at [393, 224] on p "Distance from [GEOGRAPHIC_DATA] (formerly BCEC): 1.4 miles" at bounding box center [392, 228] width 484 height 10
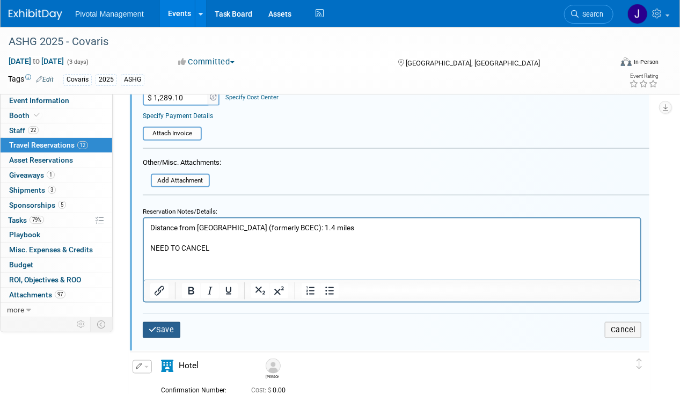
click at [161, 324] on button "Save" at bounding box center [162, 330] width 38 height 16
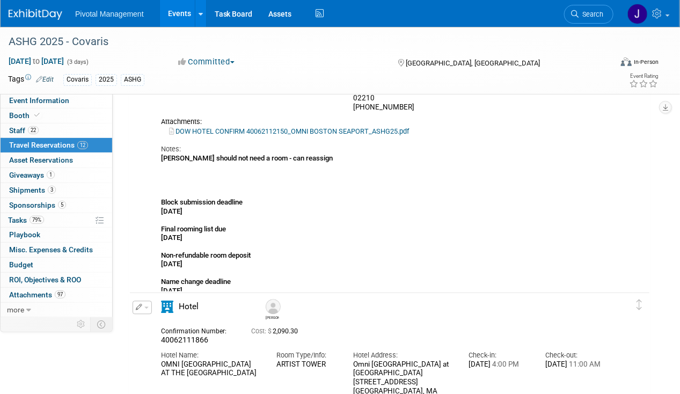
scroll to position [752, 0]
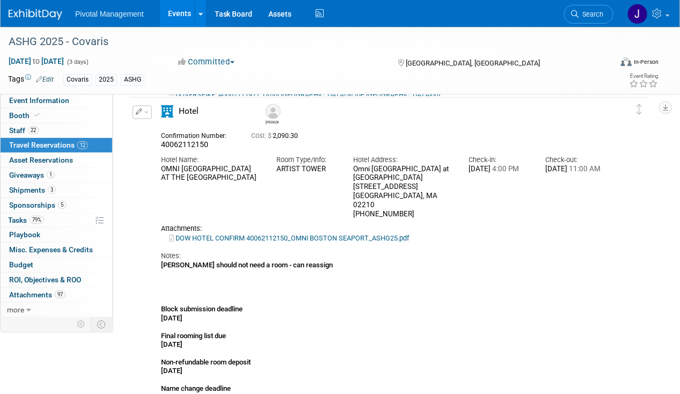
click at [136, 104] on td "Delete Reservation [PERSON_NAME] 40062112150 Cost: $ 2,090.30" at bounding box center [382, 252] width 504 height 308
click at [142, 113] on button "button" at bounding box center [142, 112] width 19 height 13
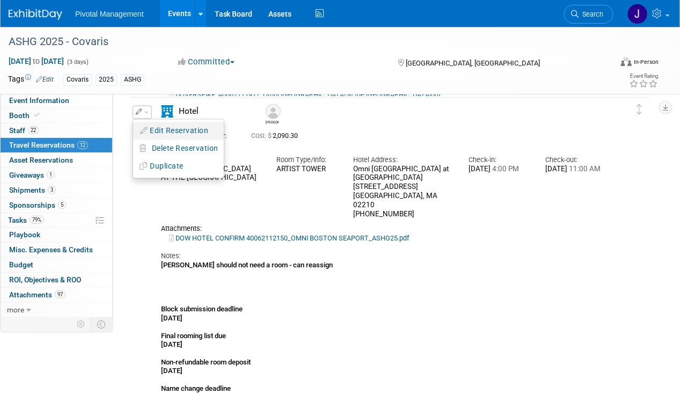
click at [164, 131] on button "Edit Reservation" at bounding box center [178, 132] width 91 height 16
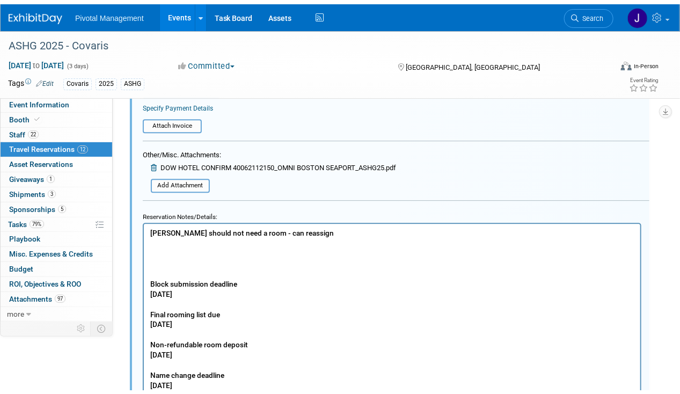
scroll to position [1211, 0]
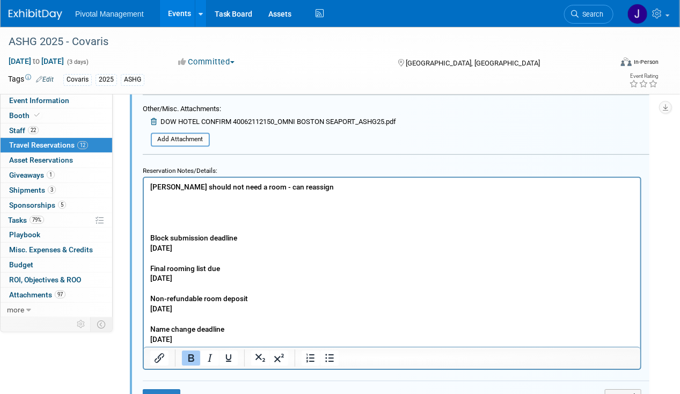
click at [305, 184] on p "David should not need a room - can reassign Block submission deadline Monday Au…" at bounding box center [392, 263] width 484 height 163
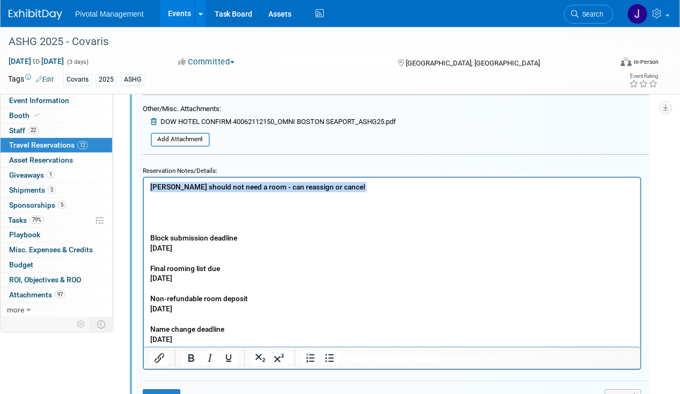
drag, startPoint x: 337, startPoint y: 185, endPoint x: 122, endPoint y: 192, distance: 214.9
click at [143, 192] on html "David should not need a room - can reassign or cancel Block submission deadline…" at bounding box center [391, 260] width 497 height 167
click at [397, 191] on p "David should not need a room - can reassign or cancel Block submission deadline…" at bounding box center [392, 263] width 484 height 163
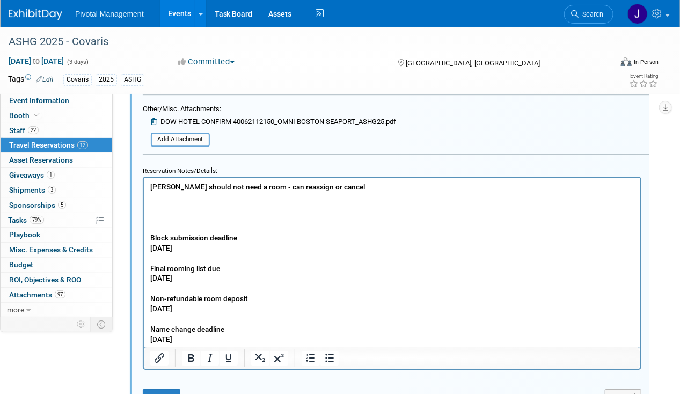
click at [201, 249] on b "Block submission deadline Monday August 25 Final rooming list due Friday August…" at bounding box center [199, 288] width 98 height 110
click at [229, 307] on p "David should not need a room - can reassign or cancel Block submission deadline…" at bounding box center [392, 263] width 484 height 163
drag, startPoint x: 218, startPoint y: 338, endPoint x: 132, endPoint y: 216, distance: 149.6
click at [143, 216] on html "David should not need a room - can reassign or cancel Block submission deadline…" at bounding box center [391, 260] width 497 height 167
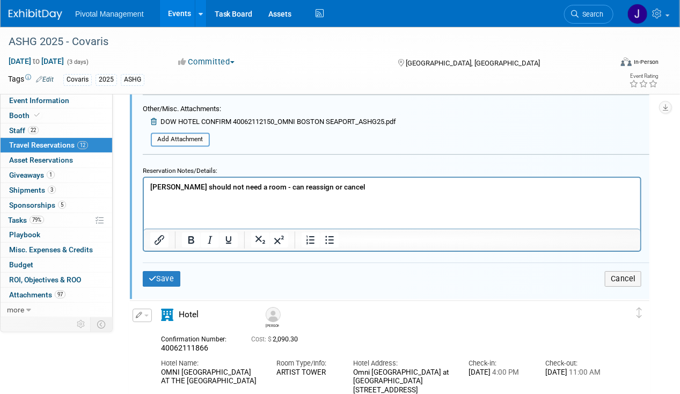
click at [159, 202] on html "[PERSON_NAME] should not need a room - can reassign or cancel" at bounding box center [391, 189] width 497 height 25
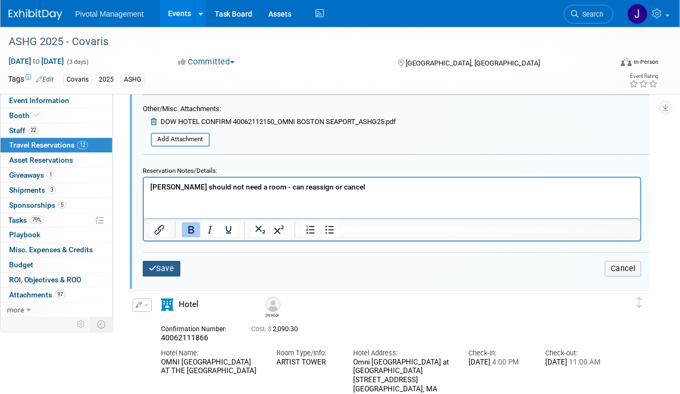
click at [151, 265] on icon "submit" at bounding box center [153, 269] width 8 height 8
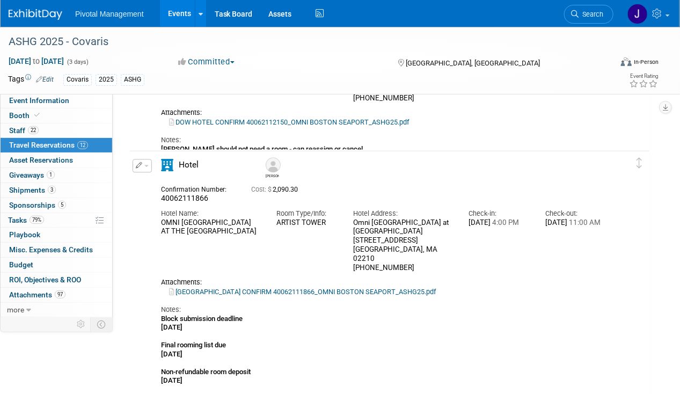
scroll to position [888, 0]
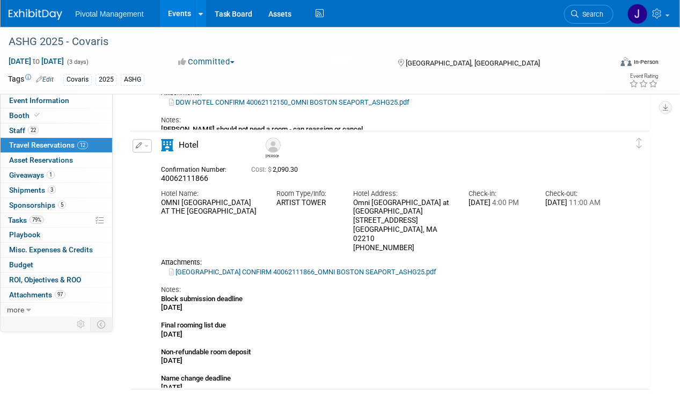
click at [152, 144] on div "Edit Reservation Delete Reservation" at bounding box center [141, 149] width 23 height 20
click at [141, 147] on button "button" at bounding box center [142, 145] width 19 height 13
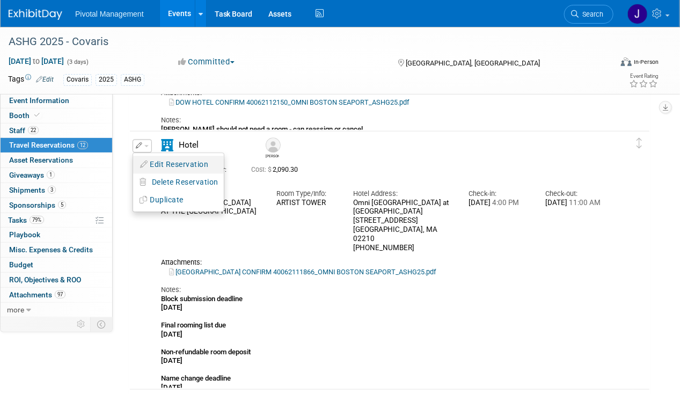
click at [151, 163] on button "Edit Reservation" at bounding box center [178, 165] width 91 height 16
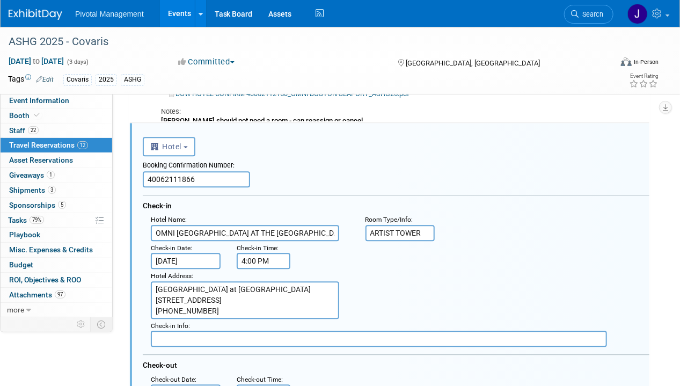
scroll to position [0, 0]
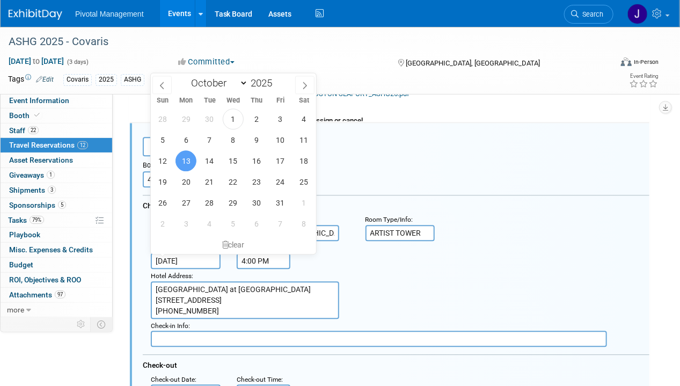
click at [187, 254] on input "[DATE]" at bounding box center [186, 261] width 70 height 16
click at [212, 164] on span "14" at bounding box center [209, 160] width 21 height 21
type input "[DATE]"
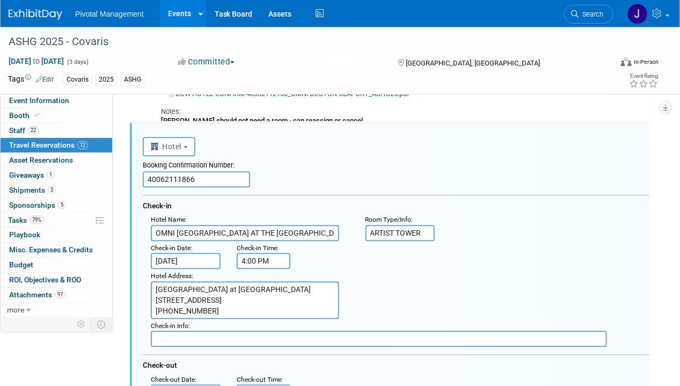
scroll to position [1004, 0]
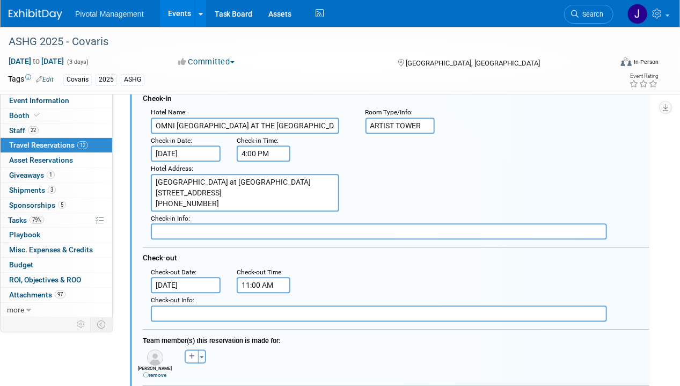
click at [172, 283] on input "[DATE]" at bounding box center [186, 285] width 70 height 16
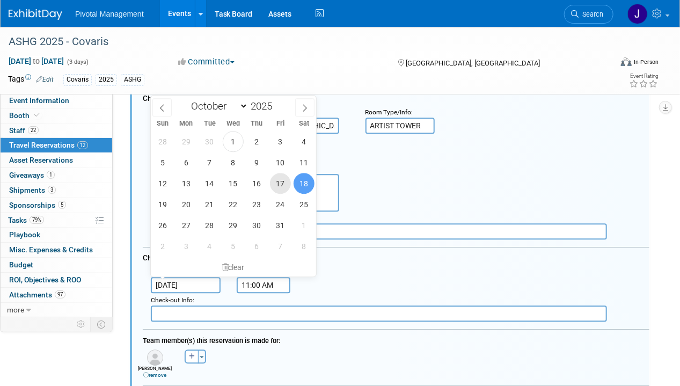
click at [279, 184] on span "17" at bounding box center [280, 183] width 21 height 21
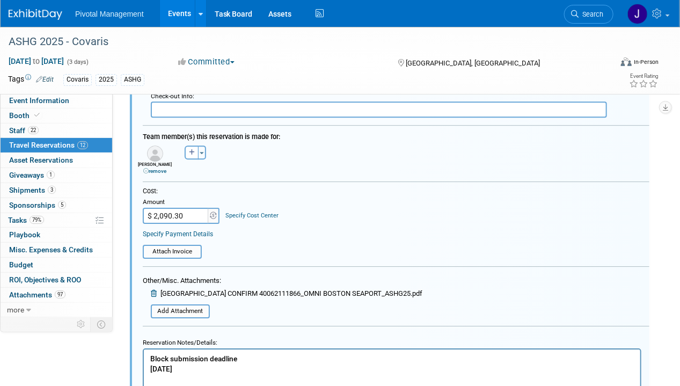
scroll to position [1219, 0]
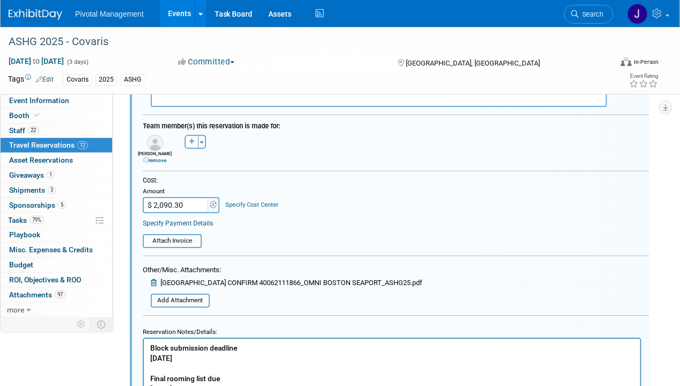
click at [0, 0] on div "28 29 30 1 2 3 4 5 6 7 8 9 10 11 12 13 14 15 16 17 18 19 20 21 22 23 24 25 26 2…" at bounding box center [0, 0] width 0 height 0
click at [0, 0] on span "27" at bounding box center [0, 0] width 0 height 0
type input "Oct 27, 2025"
click at [181, 197] on input "$ 2,090.30" at bounding box center [176, 205] width 67 height 16
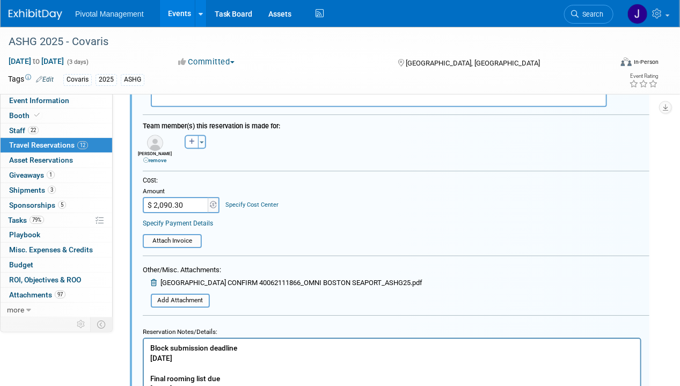
click at [181, 197] on input "$ 2,090.30" at bounding box center [176, 205] width 67 height 16
paste input "1,254.18"
type input "$ 1,254.18"
click at [154, 279] on icon at bounding box center [155, 282] width 8 height 7
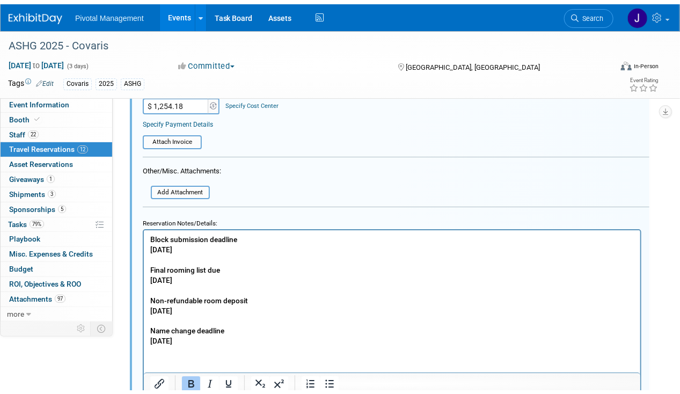
scroll to position [1380, 0]
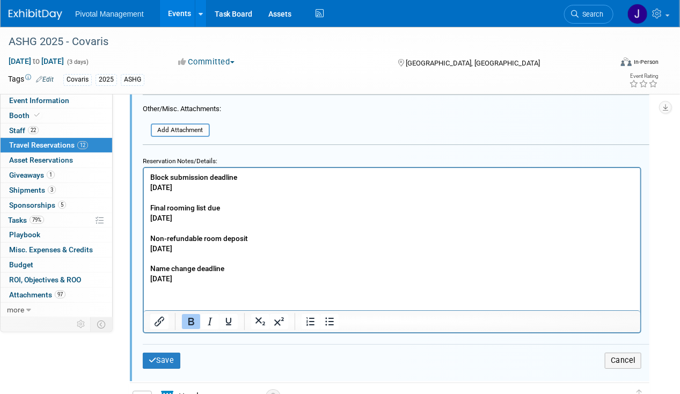
click at [217, 269] on b "Block submission deadline Monday August 25 Final rooming list due Friday August…" at bounding box center [199, 228] width 98 height 110
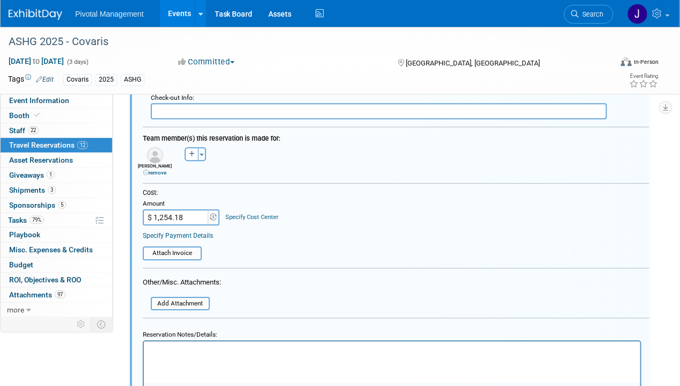
scroll to position [1219, 0]
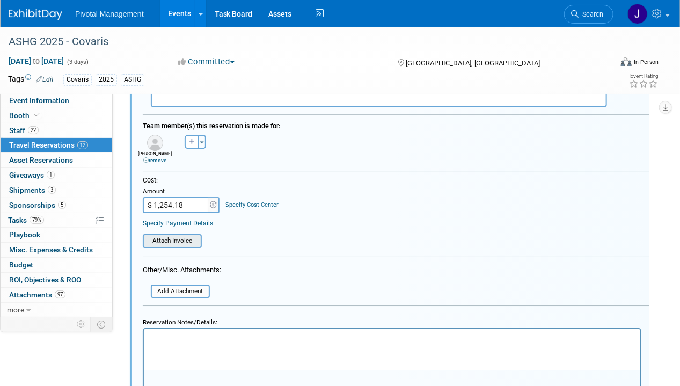
click at [163, 234] on div "Attach Invoice" at bounding box center [172, 241] width 59 height 14
click at [181, 286] on input "file" at bounding box center [145, 292] width 128 height 12
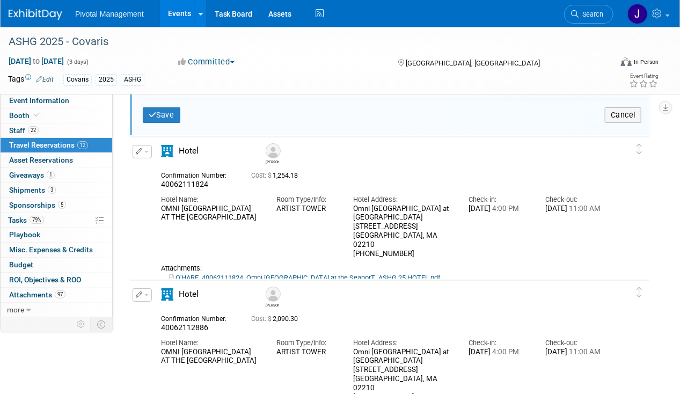
scroll to position [1488, 0]
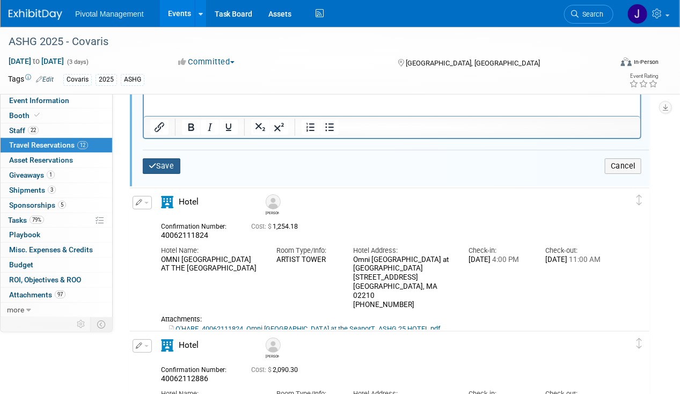
click at [170, 158] on button "Save" at bounding box center [162, 166] width 38 height 16
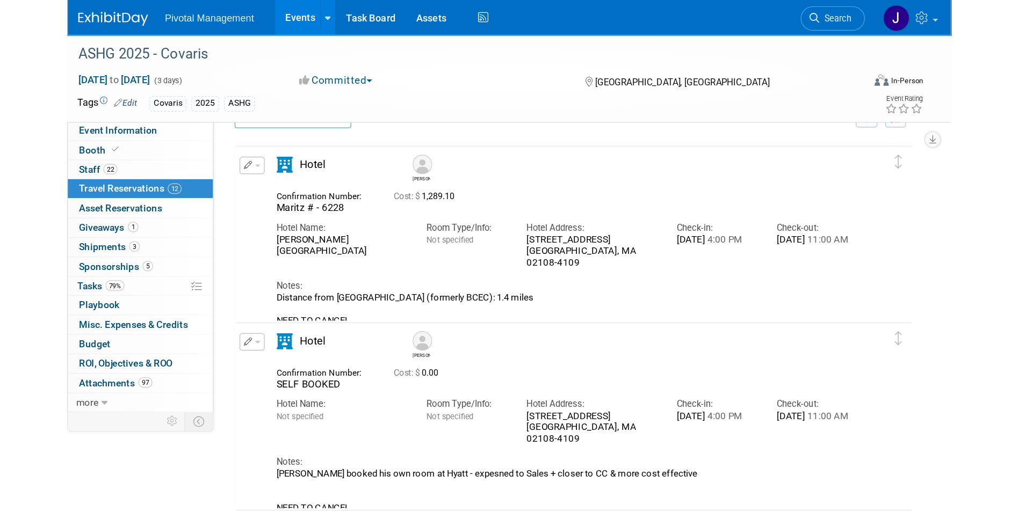
scroll to position [0, 0]
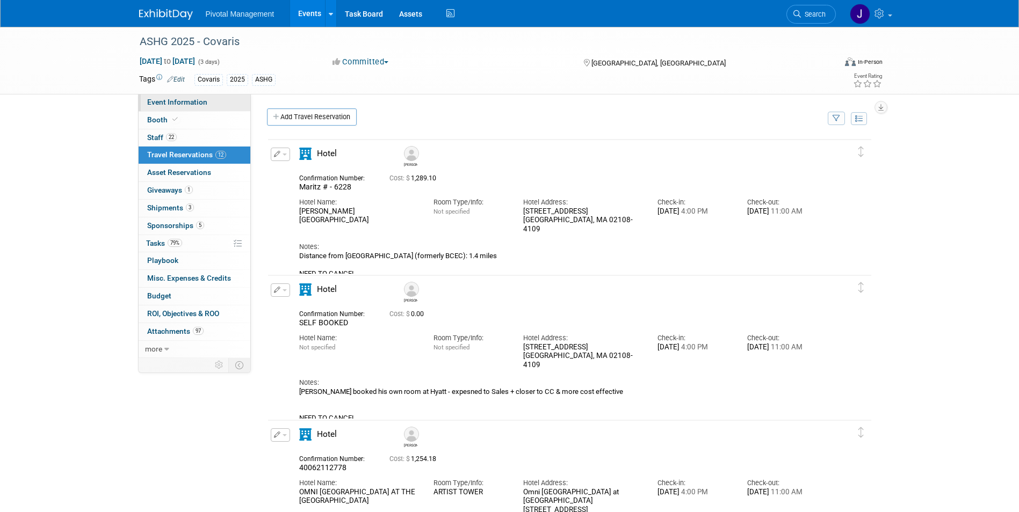
click at [188, 103] on span "Event Information" at bounding box center [177, 102] width 60 height 9
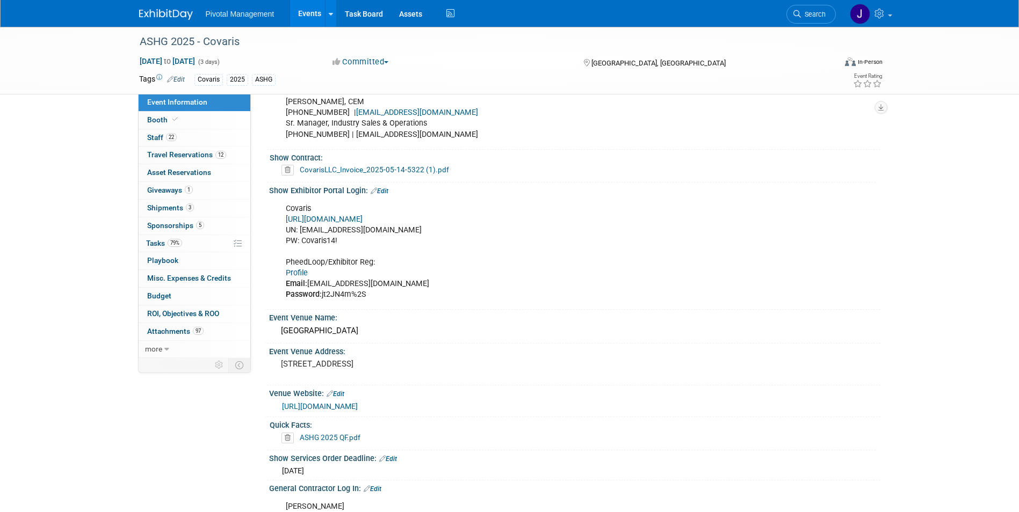
scroll to position [698, 0]
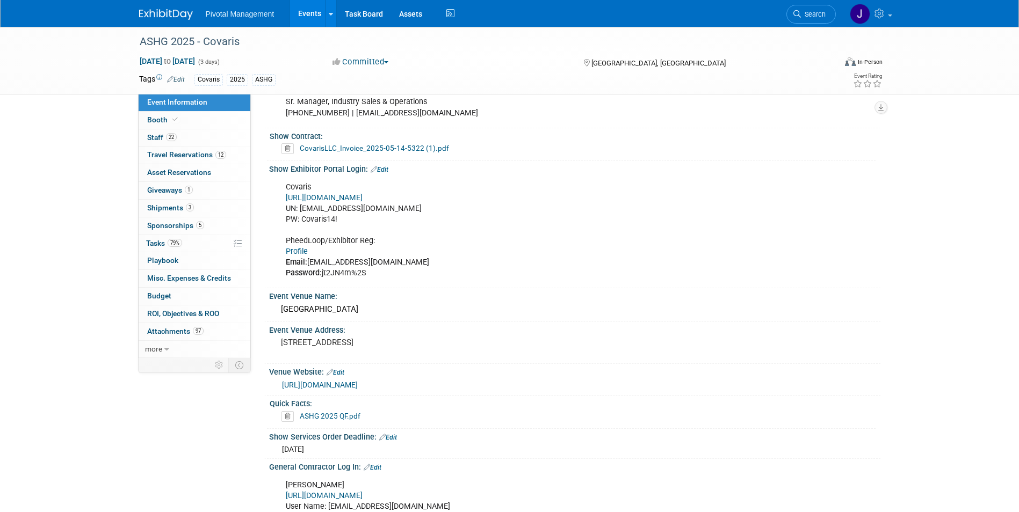
click at [363, 193] on link "[URL][DOMAIN_NAME]" at bounding box center [324, 197] width 77 height 9
drag, startPoint x: 359, startPoint y: 207, endPoint x: 301, endPoint y: 210, distance: 57.6
click at [301, 210] on div "Covaris [URL][DOMAIN_NAME] UN: [EMAIL_ADDRESS][DOMAIN_NAME] PW: Covaris14! Phee…" at bounding box center [520, 231] width 484 height 108
copy div "Covaris14!"
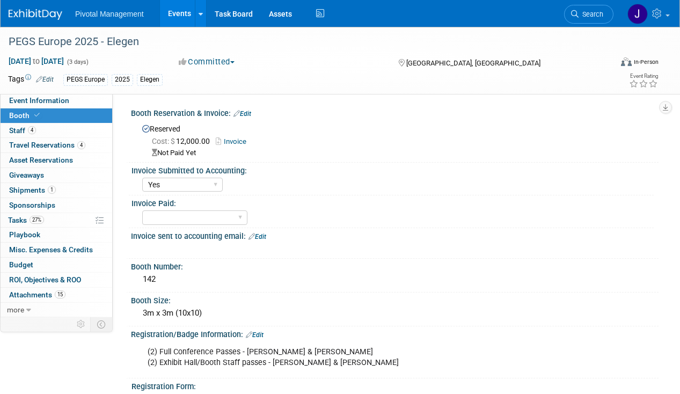
select select "Yes"
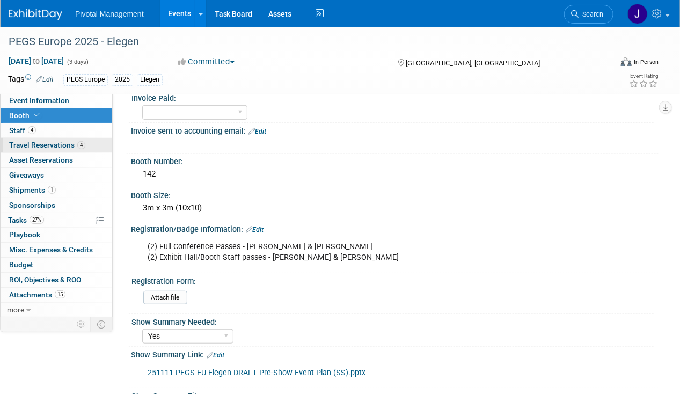
scroll to position [105, 0]
click at [175, 10] on link "Events" at bounding box center [179, 13] width 39 height 27
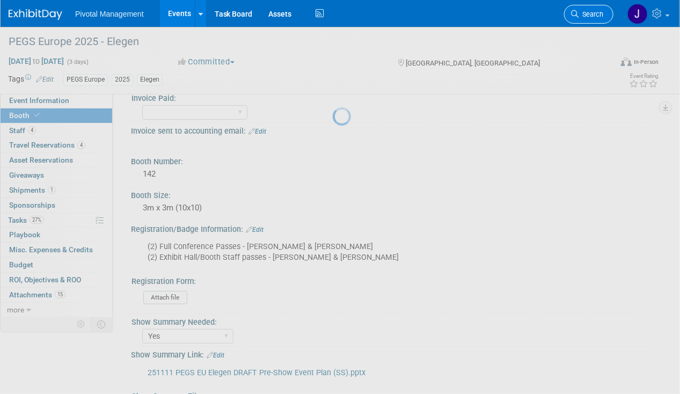
click at [584, 14] on span "Search" at bounding box center [591, 14] width 25 height 8
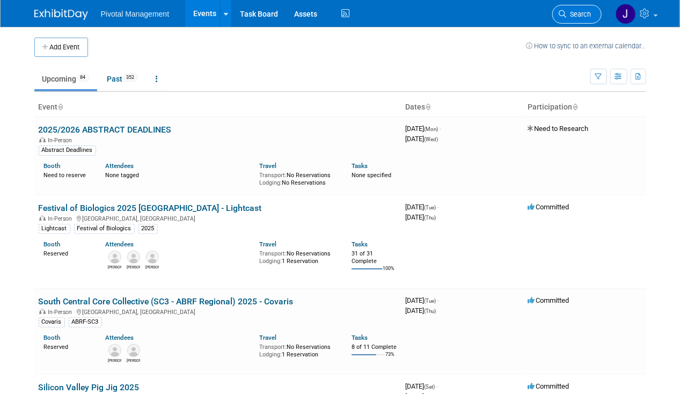
click at [586, 16] on span "Search" at bounding box center [579, 14] width 25 height 8
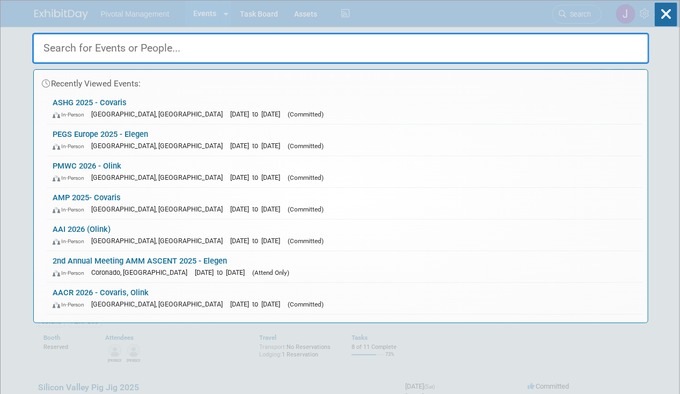
click at [131, 103] on link "ASHG 2025 - Covaris In-Person Boston, MA Oct 15, 2025 to Oct 17, 2025 (Committe…" at bounding box center [345, 108] width 596 height 31
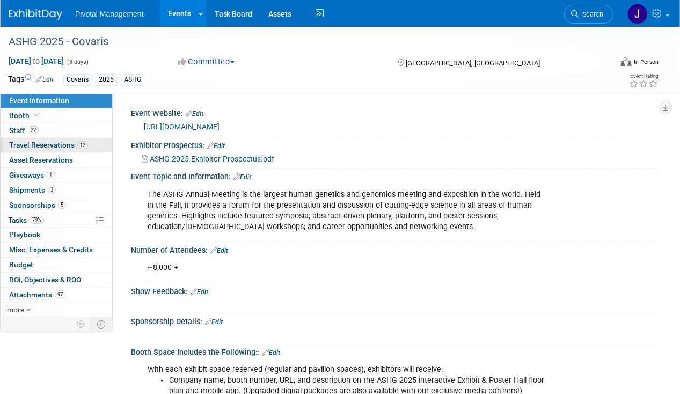
click at [30, 138] on link "12 Travel Reservations 12" at bounding box center [57, 145] width 112 height 15
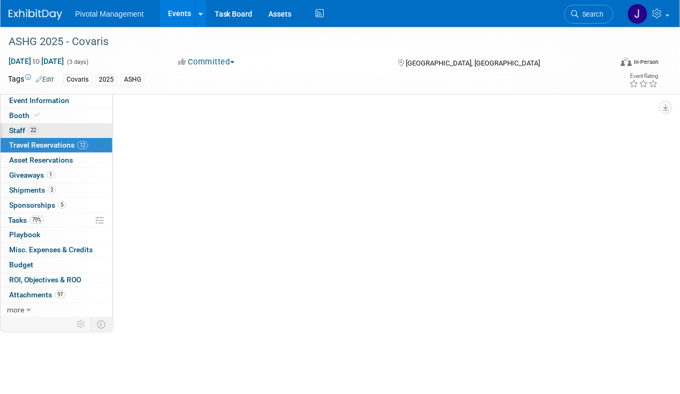
click at [35, 127] on span "22" at bounding box center [33, 130] width 11 height 8
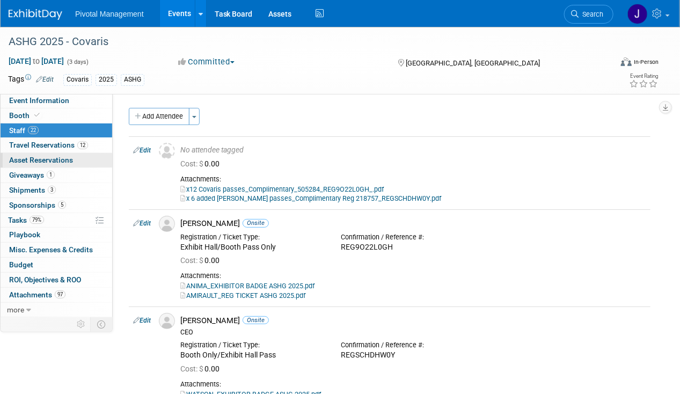
click at [77, 154] on link "0 Asset Reservations 0" at bounding box center [57, 160] width 112 height 15
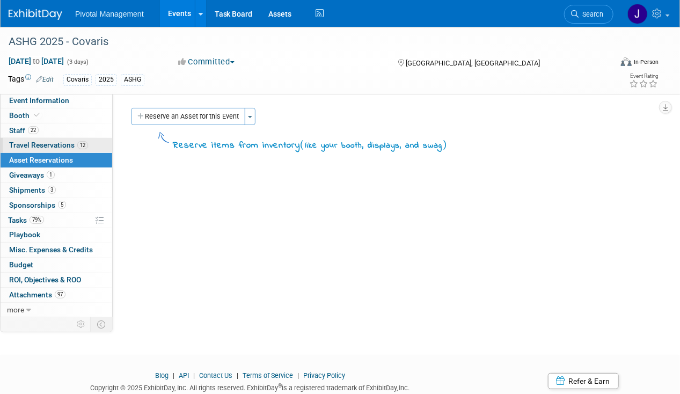
click at [84, 143] on span "12" at bounding box center [82, 145] width 11 height 8
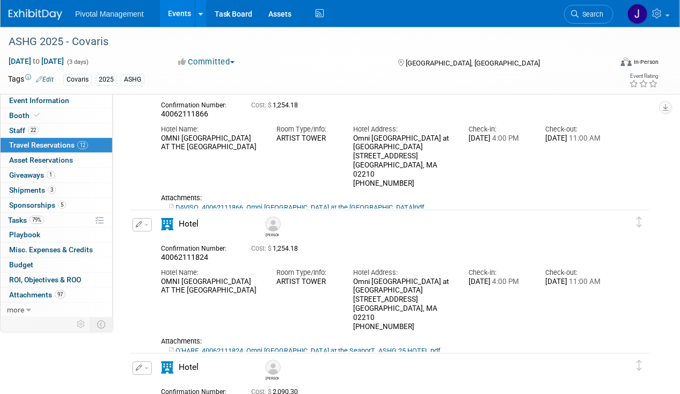
scroll to position [967, 0]
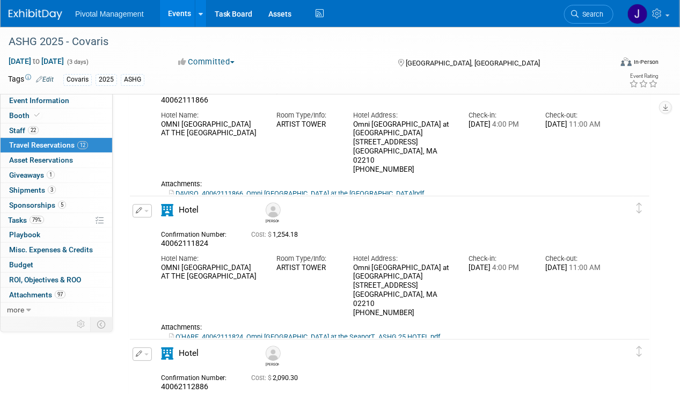
click at [265, 190] on link "DAVISO_40062111866_Omni [GEOGRAPHIC_DATA] at the [GEOGRAPHIC_DATA]pdf" at bounding box center [296, 194] width 255 height 8
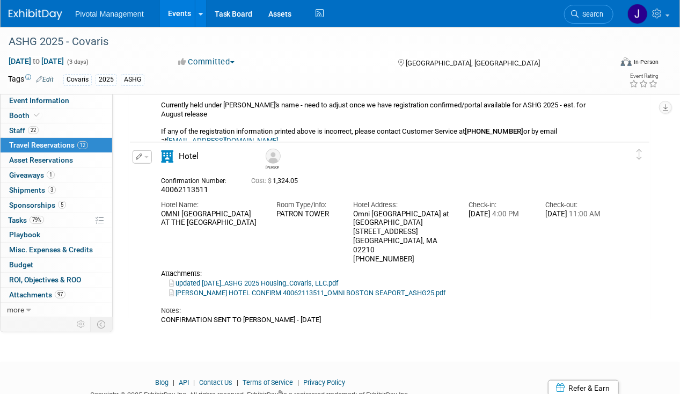
scroll to position [1849, 0]
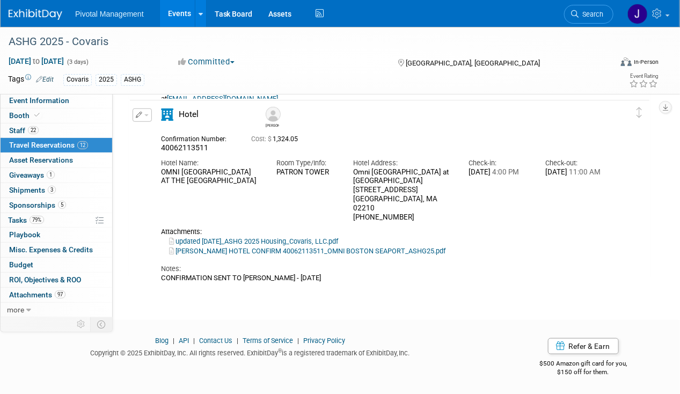
click at [280, 247] on link "[PERSON_NAME] HOTEL CONFIRM 40062113511_OMNI BOSTON SEAPORT_ASHG25.pdf" at bounding box center [307, 251] width 277 height 8
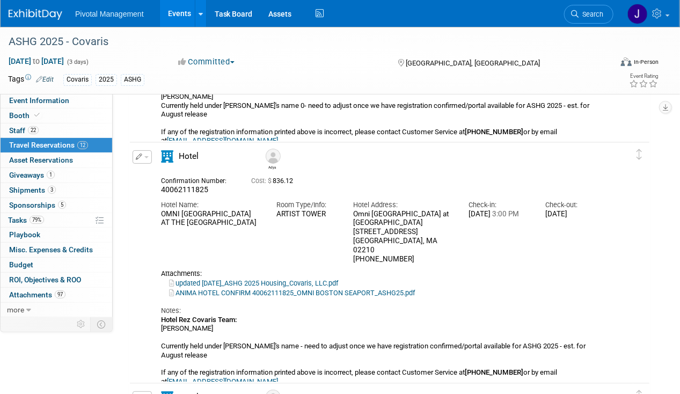
scroll to position [1526, 0]
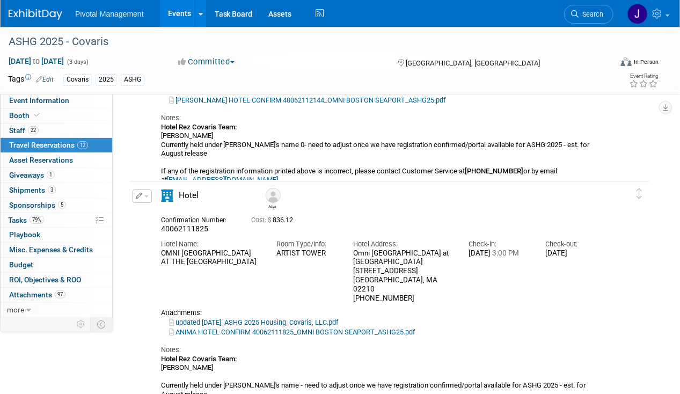
click at [280, 328] on link "ANIMA HOTEL CONFIRM 40062111825_OMNI BOSTON SEAPORT_ASHG25.pdf" at bounding box center [292, 332] width 246 height 8
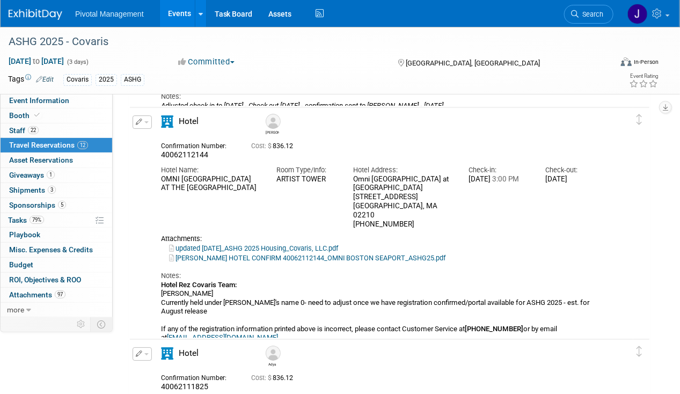
scroll to position [1311, 0]
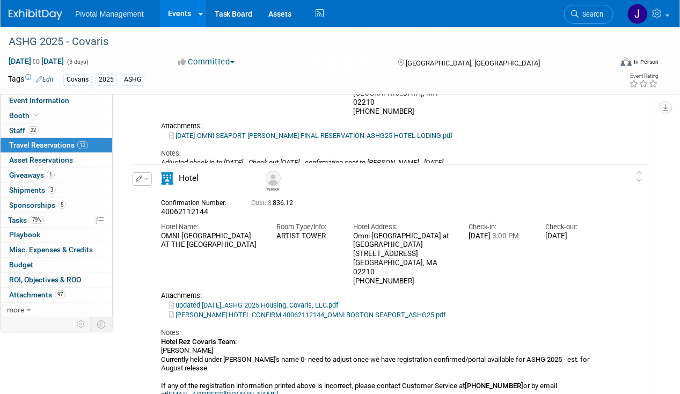
click at [277, 311] on link "[PERSON_NAME] HOTEL CONFIRM 40062112144_OMNI BOSTON SEAPORT_ASHG25.pdf" at bounding box center [307, 315] width 277 height 8
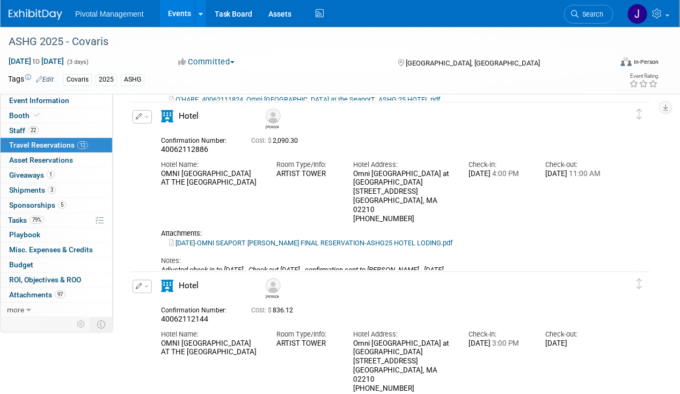
click at [374, 239] on link "[DATE]-OMNI SEAPORT [PERSON_NAME] FINAL RESERVATION-ASHG25 HOTEL LODING.pdf" at bounding box center [311, 243] width 284 height 8
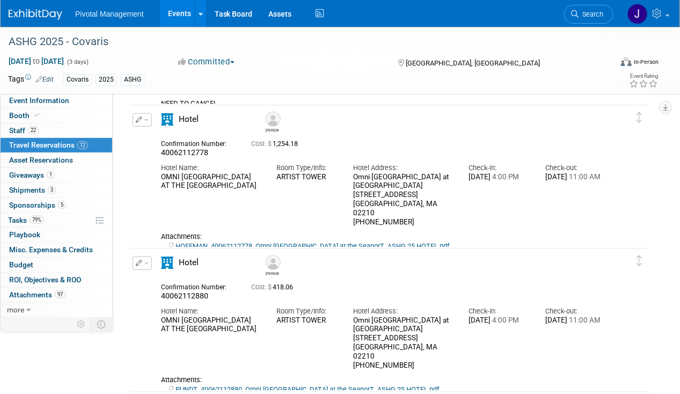
scroll to position [237, 0]
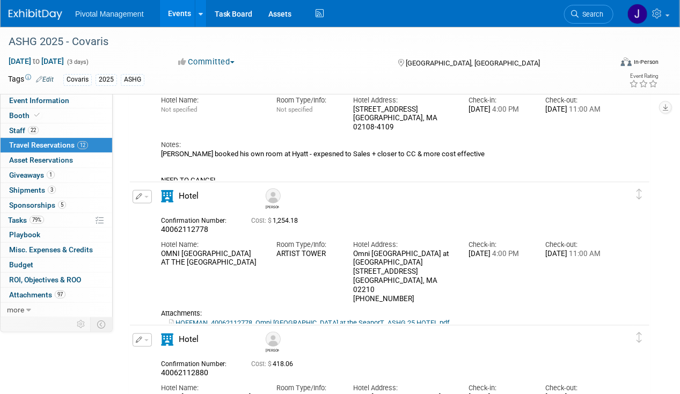
click at [250, 319] on link "HOFFMAN_40062112778_Omni [GEOGRAPHIC_DATA] at the SeaporT_ASHG 25 HOTEL.pdf" at bounding box center [309, 323] width 280 height 8
click at [54, 93] on div "ASHG 2025 - Covaris [DATE] to [DATE] (3 days) [DATE] to [DATE] Committed Commit…" at bounding box center [340, 60] width 680 height 67
click at [53, 100] on span "Event Information" at bounding box center [39, 100] width 60 height 9
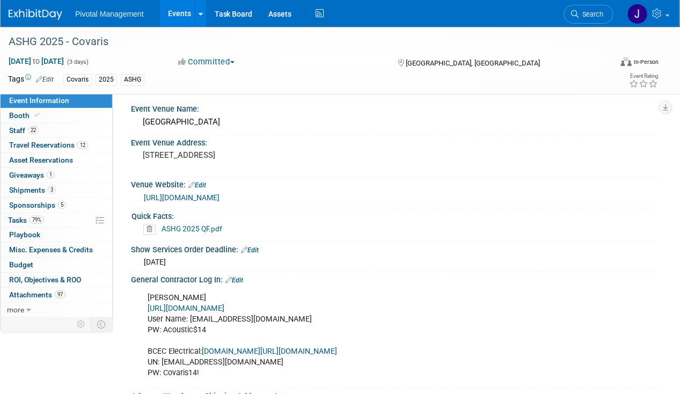
scroll to position [967, 0]
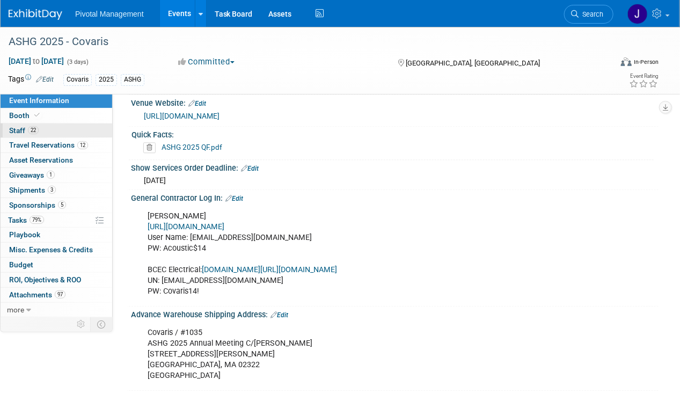
click at [79, 128] on link "22 Staff 22" at bounding box center [57, 131] width 112 height 15
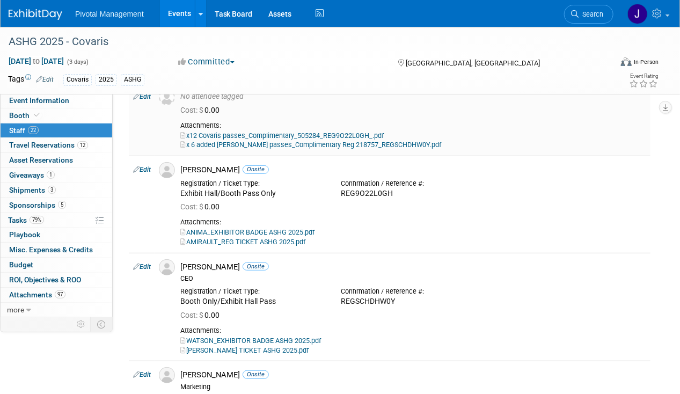
scroll to position [161, 0]
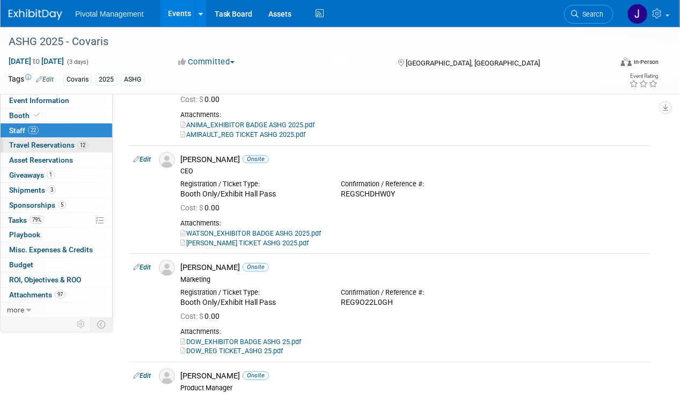
click at [56, 143] on span "Travel Reservations 12" at bounding box center [48, 145] width 79 height 9
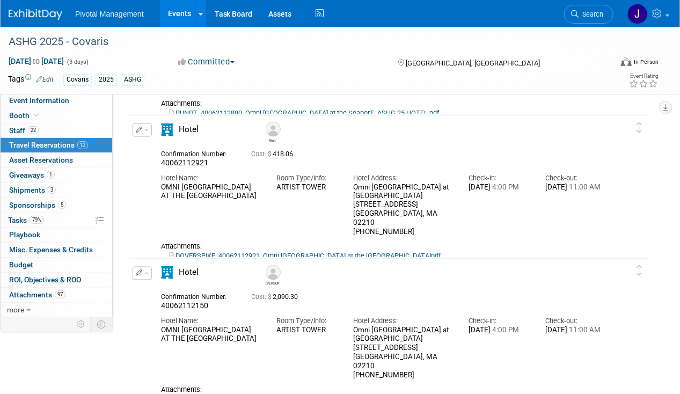
scroll to position [644, 0]
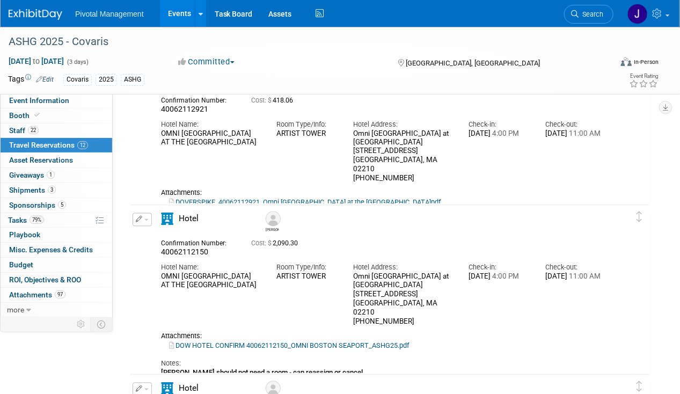
drag, startPoint x: 144, startPoint y: 212, endPoint x: 146, endPoint y: 219, distance: 7.7
click at [144, 212] on td "Delete Reservation [PERSON_NAME] 40062112150 Cost: $ 2,090.30" at bounding box center [382, 293] width 504 height 176
click at [146, 221] on button "button" at bounding box center [142, 219] width 19 height 13
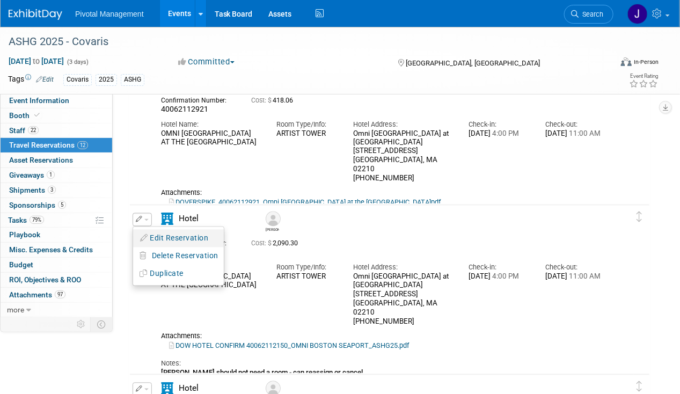
click at [157, 237] on button "Edit Reservation" at bounding box center [178, 239] width 91 height 16
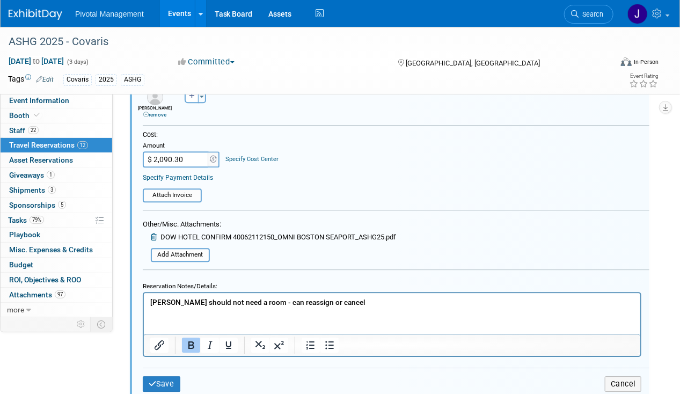
scroll to position [1157, 0]
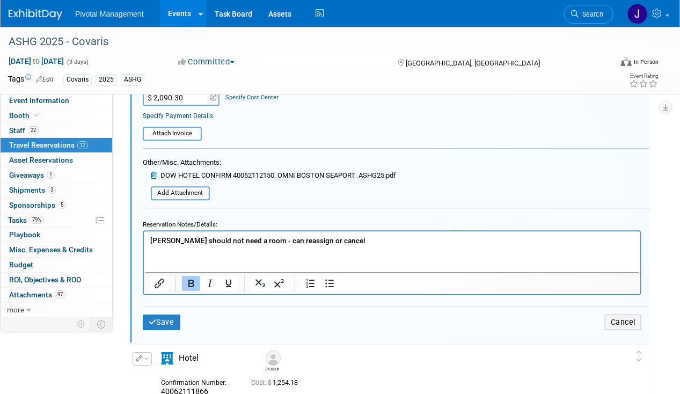
click at [286, 238] on b "[PERSON_NAME] should not need a room - can reassign or cancel" at bounding box center [257, 240] width 215 height 9
drag, startPoint x: 286, startPoint y: 238, endPoint x: 110, endPoint y: 241, distance: 176.2
click at [143, 241] on html "may cancel/reassign" at bounding box center [391, 238] width 497 height 15
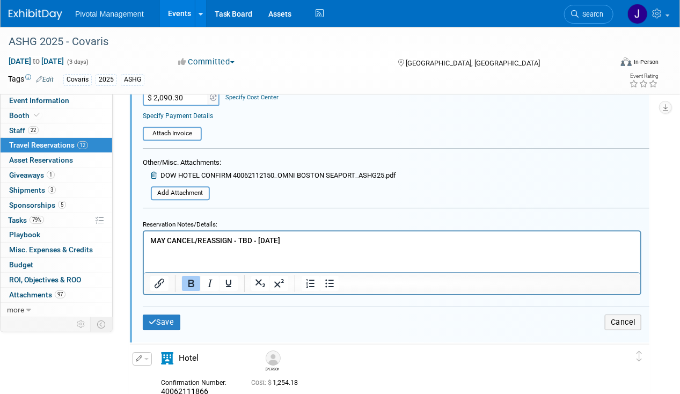
click at [173, 306] on div "Save Cancel" at bounding box center [396, 322] width 507 height 32
click at [170, 315] on button "Save" at bounding box center [162, 323] width 38 height 16
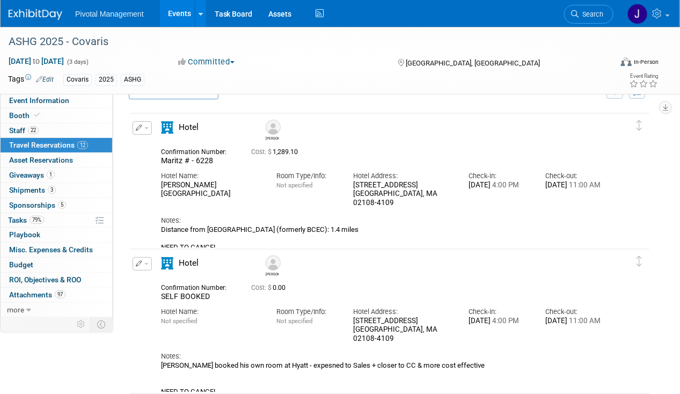
scroll to position [0, 0]
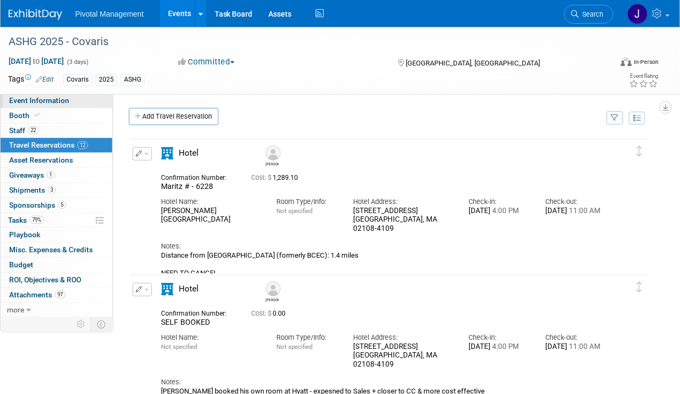
click at [46, 107] on link "Event Information" at bounding box center [57, 100] width 112 height 15
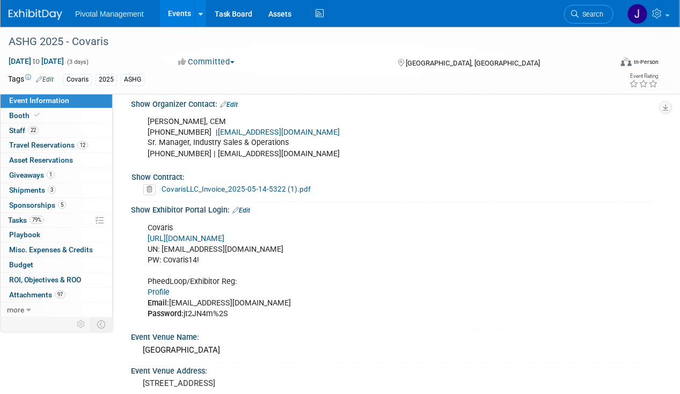
scroll to position [752, 0]
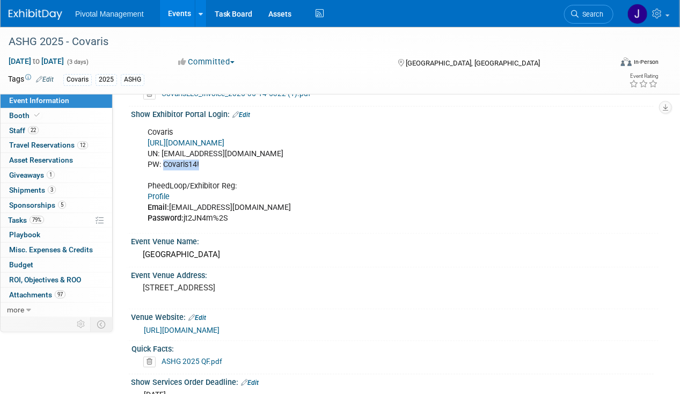
drag, startPoint x: 201, startPoint y: 161, endPoint x: 164, endPoint y: 161, distance: 37.1
click at [164, 161] on div "Covaris [URL][DOMAIN_NAME] UN: [EMAIL_ADDRESS][DOMAIN_NAME] PW: Covaris14! Phee…" at bounding box center [347, 176] width 415 height 108
copy div "Covaris14!"
click at [224, 139] on link "[URL][DOMAIN_NAME]" at bounding box center [186, 143] width 77 height 9
click at [198, 160] on div "Covaris [URL][DOMAIN_NAME] UN: [EMAIL_ADDRESS][DOMAIN_NAME] PW: Covaris14! Phee…" at bounding box center [347, 176] width 415 height 108
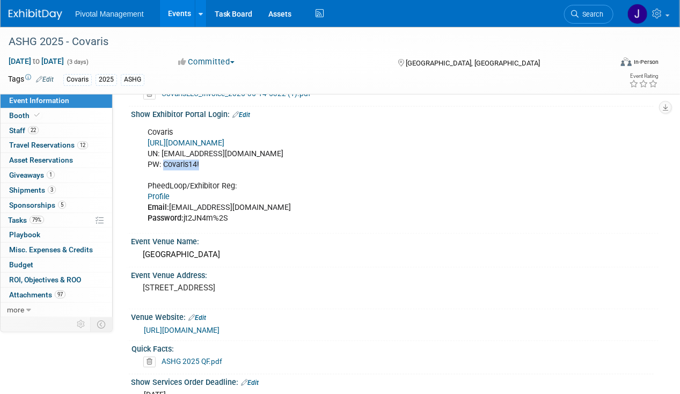
copy div "Covaris14!"
click at [53, 129] on link "22 Staff 22" at bounding box center [57, 131] width 112 height 15
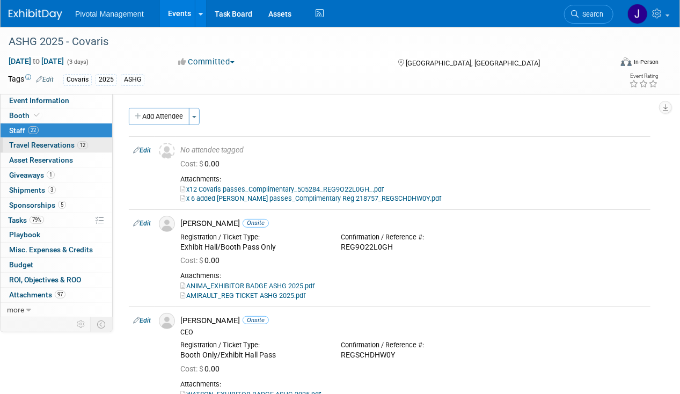
click at [28, 145] on span "Travel Reservations 12" at bounding box center [48, 145] width 79 height 9
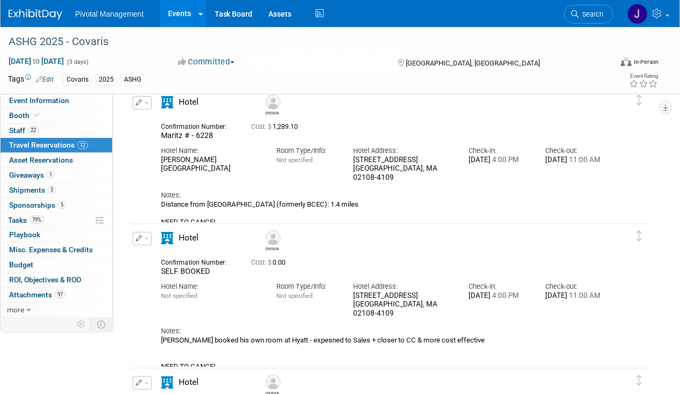
scroll to position [54, 0]
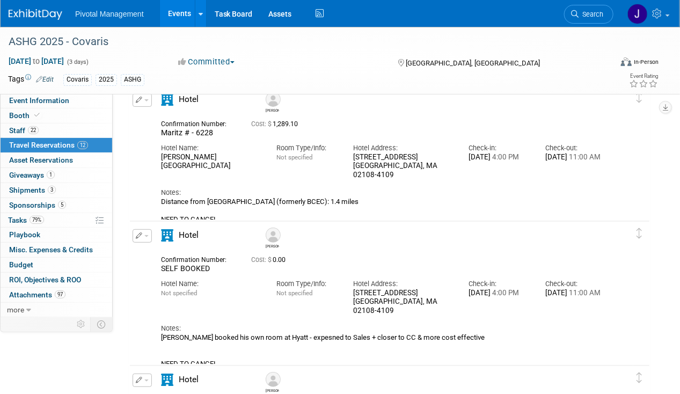
click at [275, 238] on img at bounding box center [273, 235] width 15 height 15
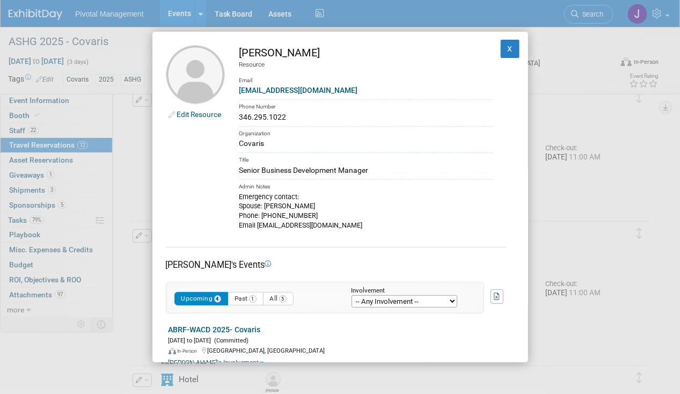
drag, startPoint x: 324, startPoint y: 54, endPoint x: 274, endPoint y: 54, distance: 49.9
click at [274, 54] on div "[PERSON_NAME]" at bounding box center [366, 53] width 253 height 16
copy div "[PERSON_NAME]"
click at [505, 50] on button "X" at bounding box center [510, 49] width 19 height 18
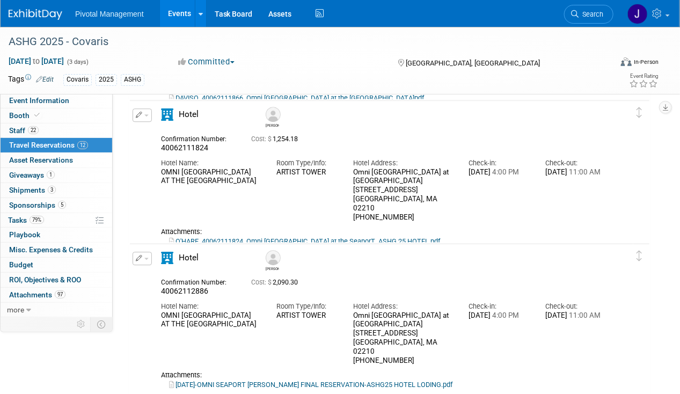
scroll to position [1097, 0]
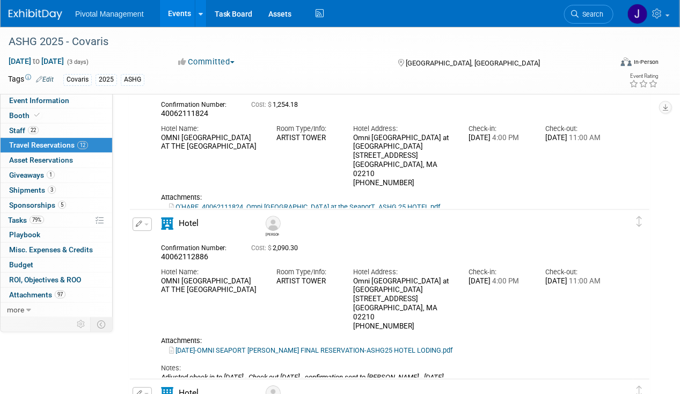
click at [273, 223] on img at bounding box center [273, 223] width 15 height 15
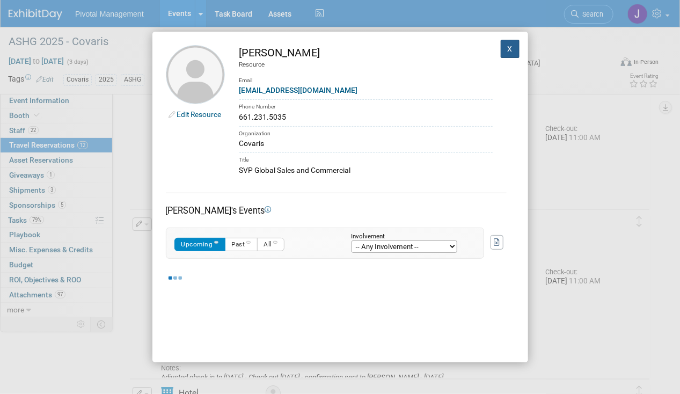
click at [501, 50] on button "X" at bounding box center [510, 49] width 19 height 18
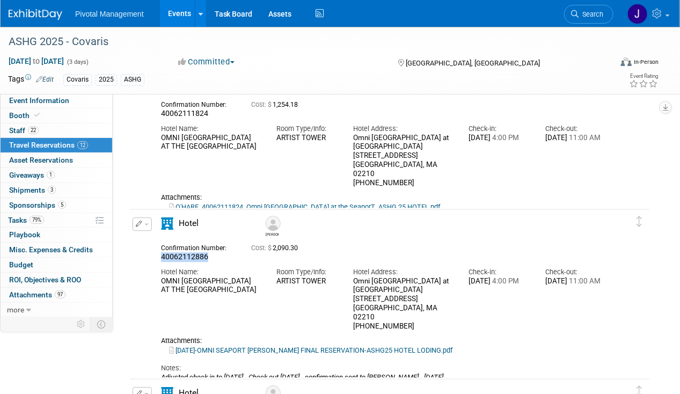
drag, startPoint x: 216, startPoint y: 255, endPoint x: 155, endPoint y: 255, distance: 61.2
click at [155, 255] on div "Confirmation Number: 40062112886" at bounding box center [198, 251] width 90 height 21
copy span "40062112886"
